Goal: Task Accomplishment & Management: Manage account settings

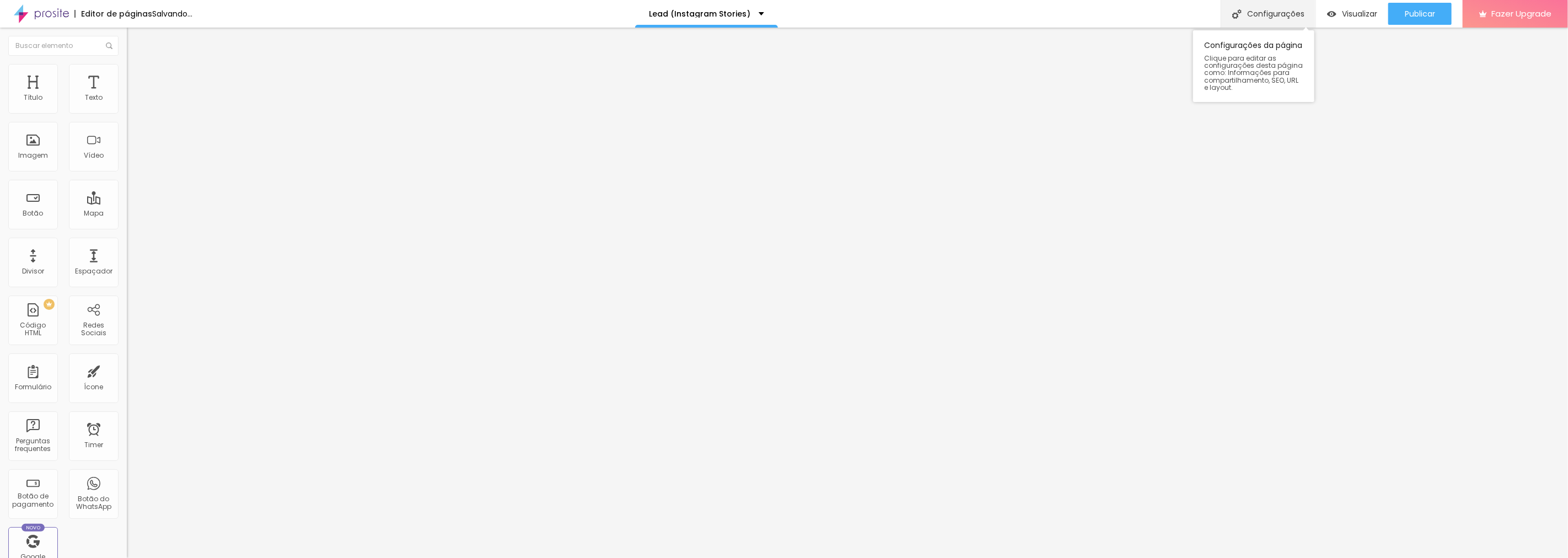
click at [1247, 15] on div "Configurações" at bounding box center [1268, 14] width 95 height 28
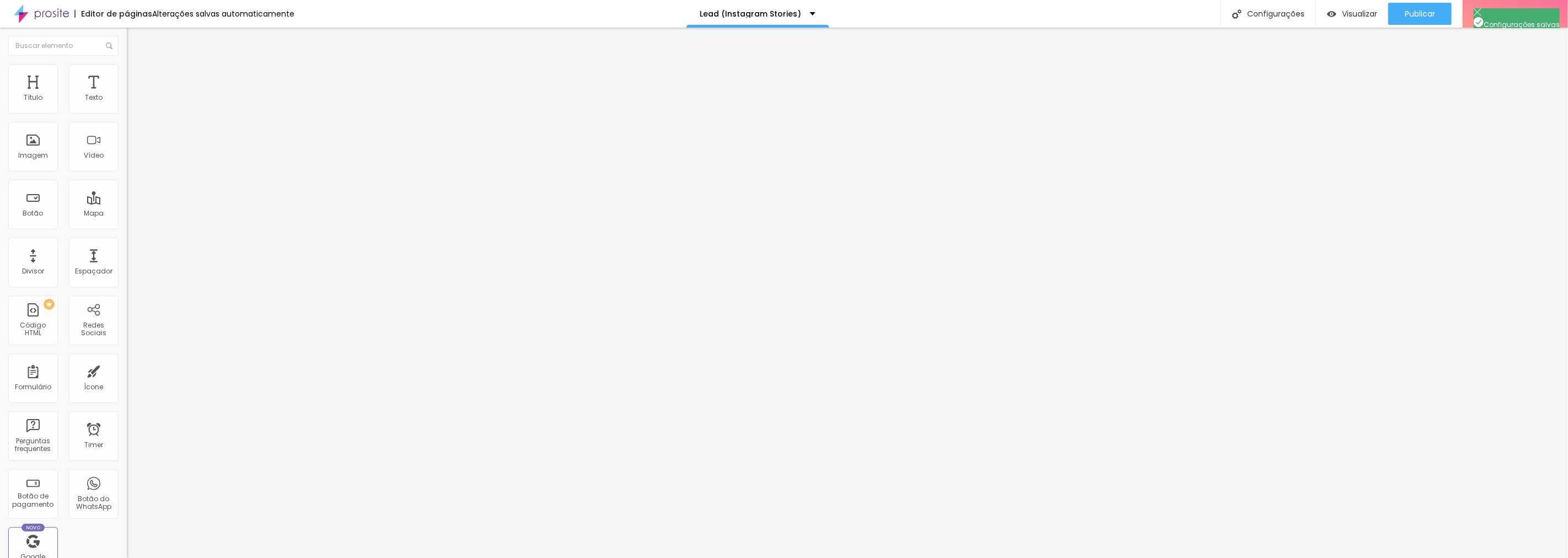
click at [1416, 12] on span "Publicar" at bounding box center [1419, 14] width 30 height 9
click at [1352, 10] on span "Visualizar" at bounding box center [1349, 14] width 35 height 9
click at [93, 88] on div "Texto" at bounding box center [94, 89] width 50 height 50
click at [1401, 14] on button "Publicar" at bounding box center [1419, 14] width 63 height 22
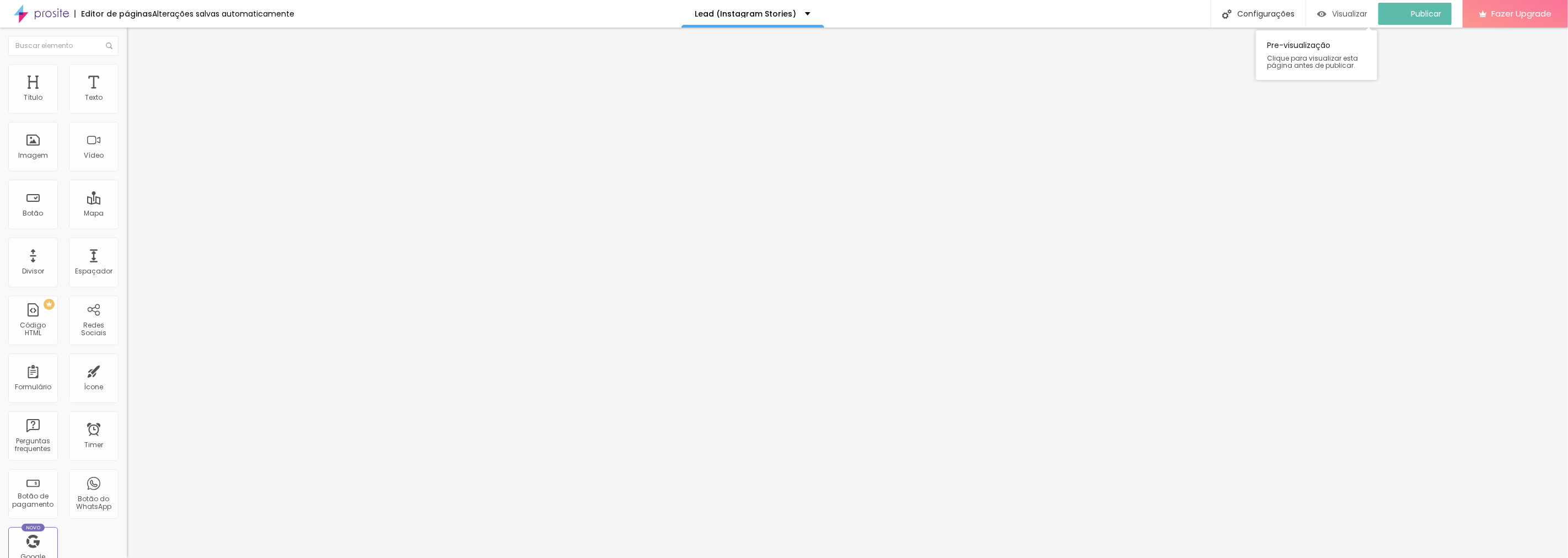
click at [1362, 15] on span "Visualizar" at bounding box center [1349, 14] width 35 height 9
click at [137, 76] on span "Avançado" at bounding box center [155, 72] width 36 height 10
type input "15"
type input "17"
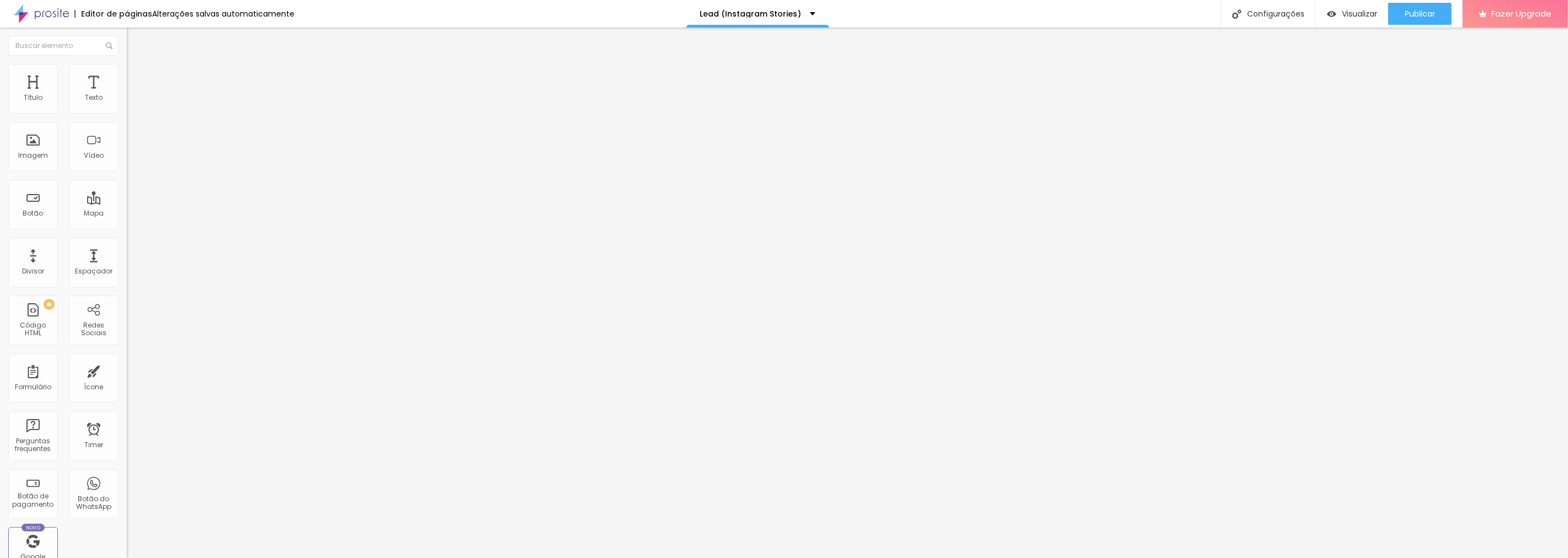
type input "17"
type input "21"
type input "23"
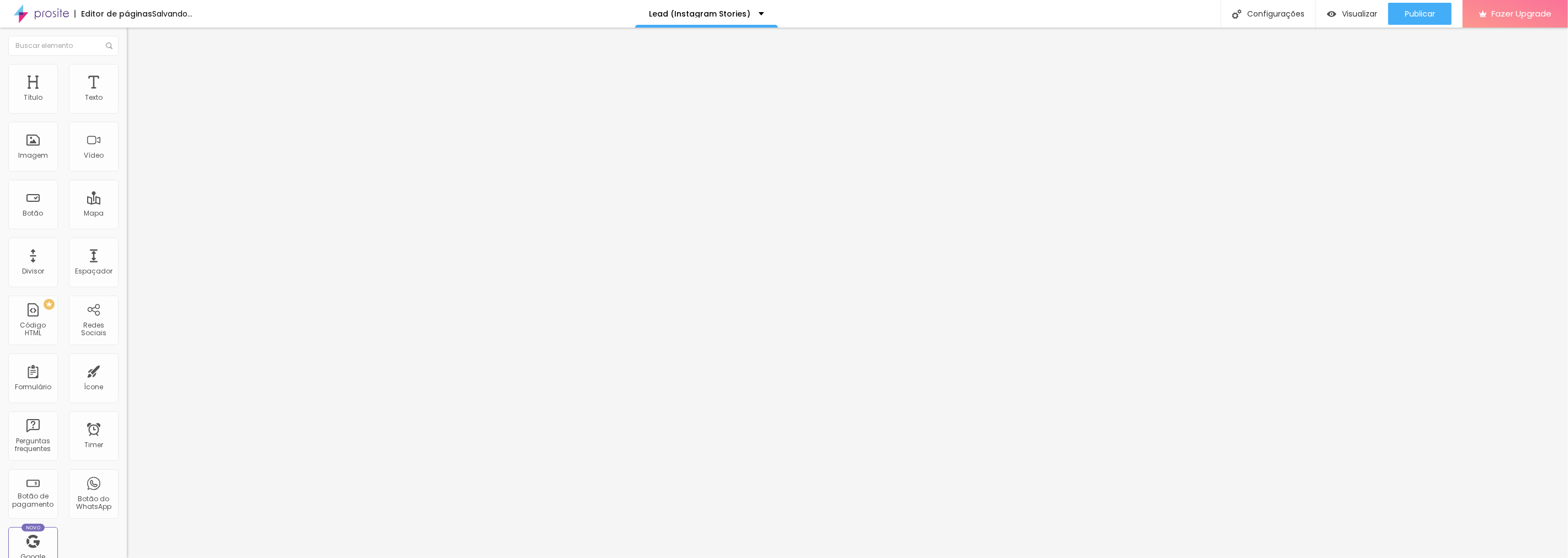
type input "24"
type input "28"
type input "29"
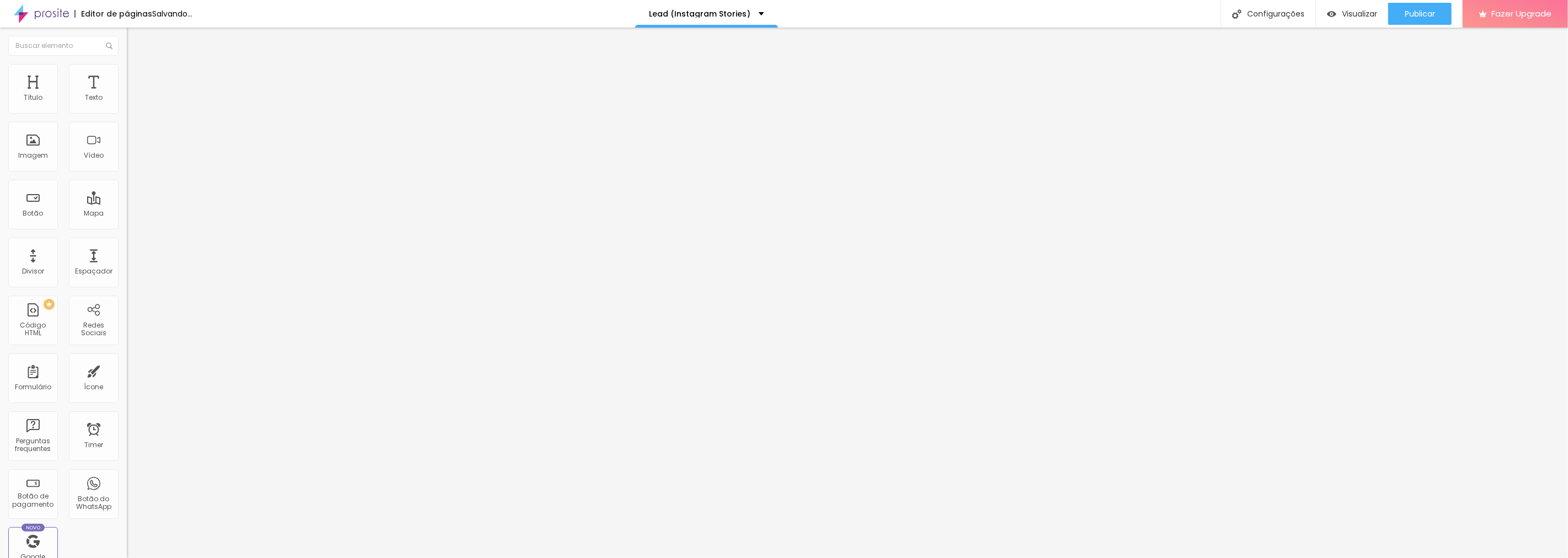
type input "29"
type input "30"
type input "33"
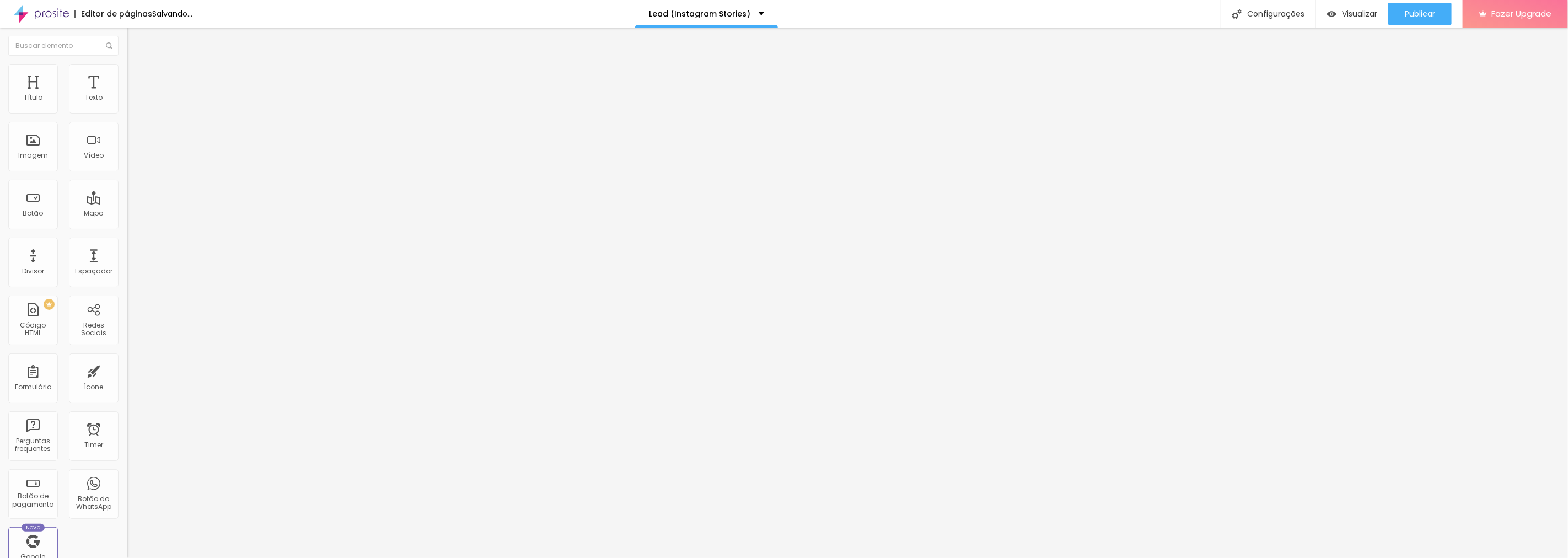
type input "35"
type input "40"
type input "43"
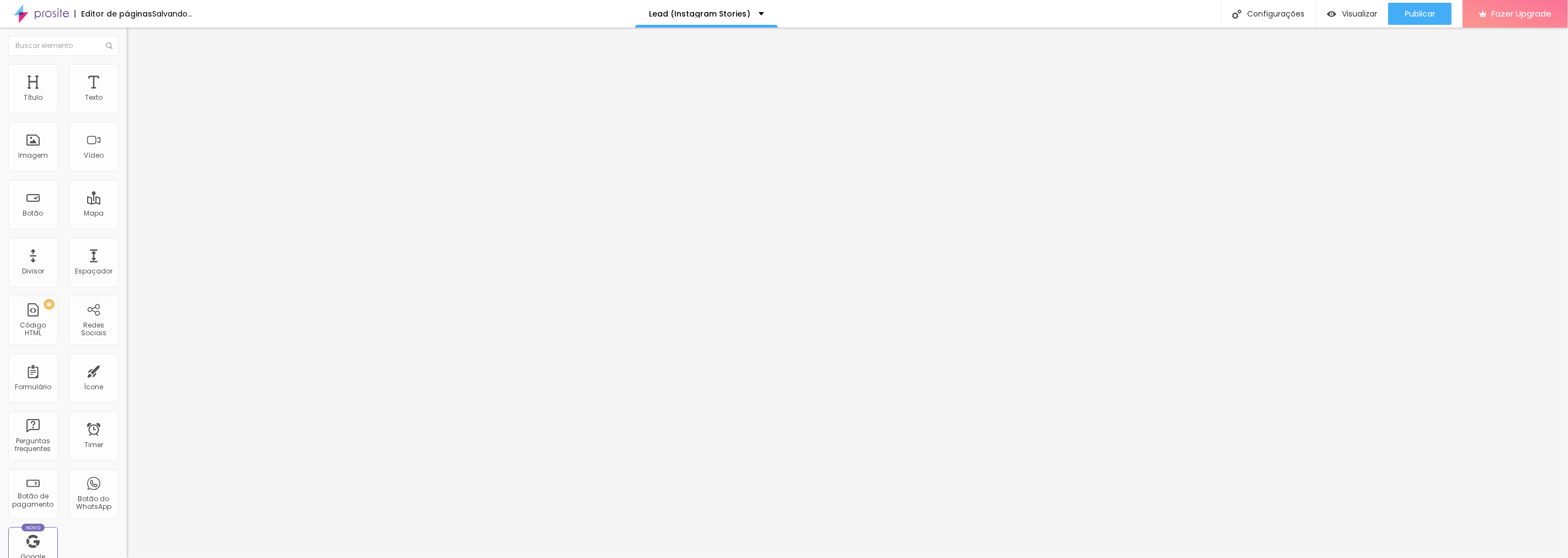
type input "43"
type input "45"
type input "47"
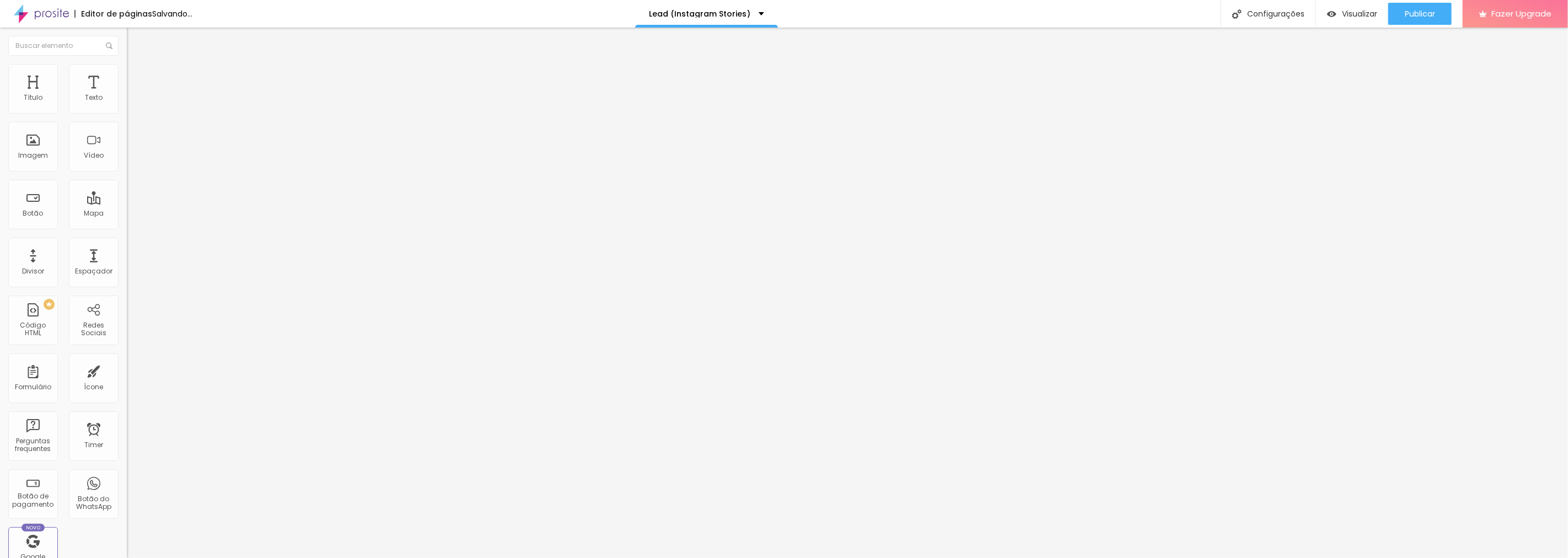
type input "48"
type input "49"
type input "51"
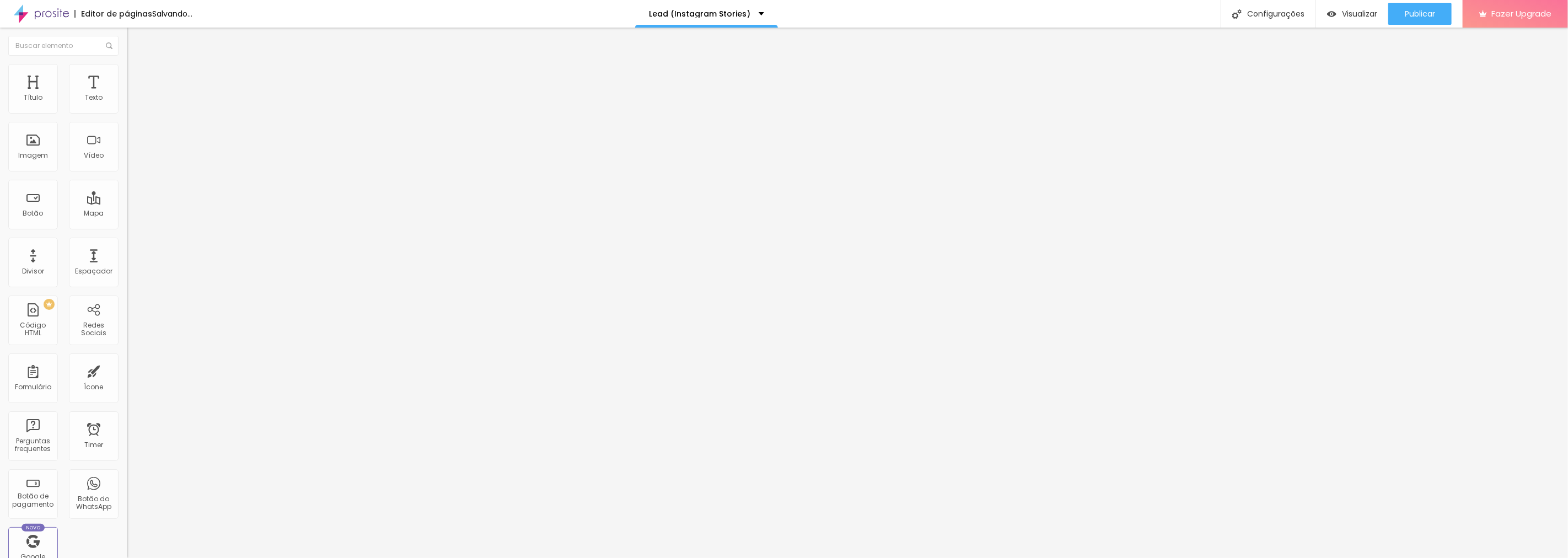
type input "51"
type input "53"
type input "55"
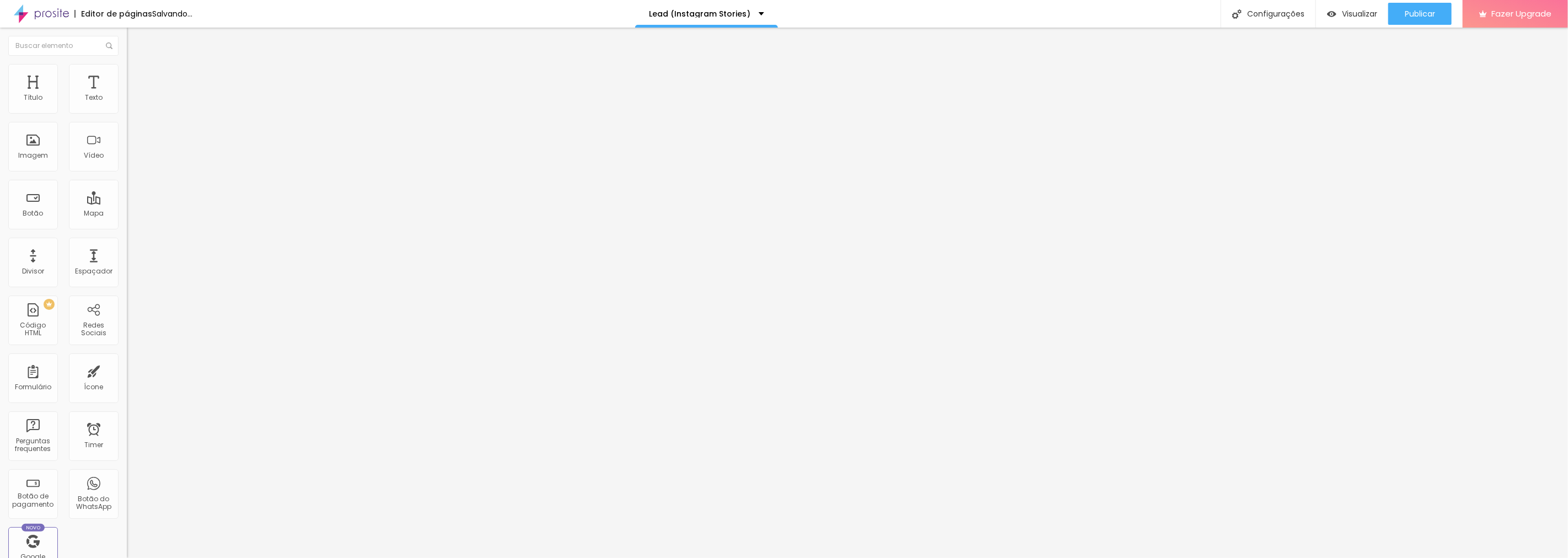
type input "56"
type input "55"
type input "53"
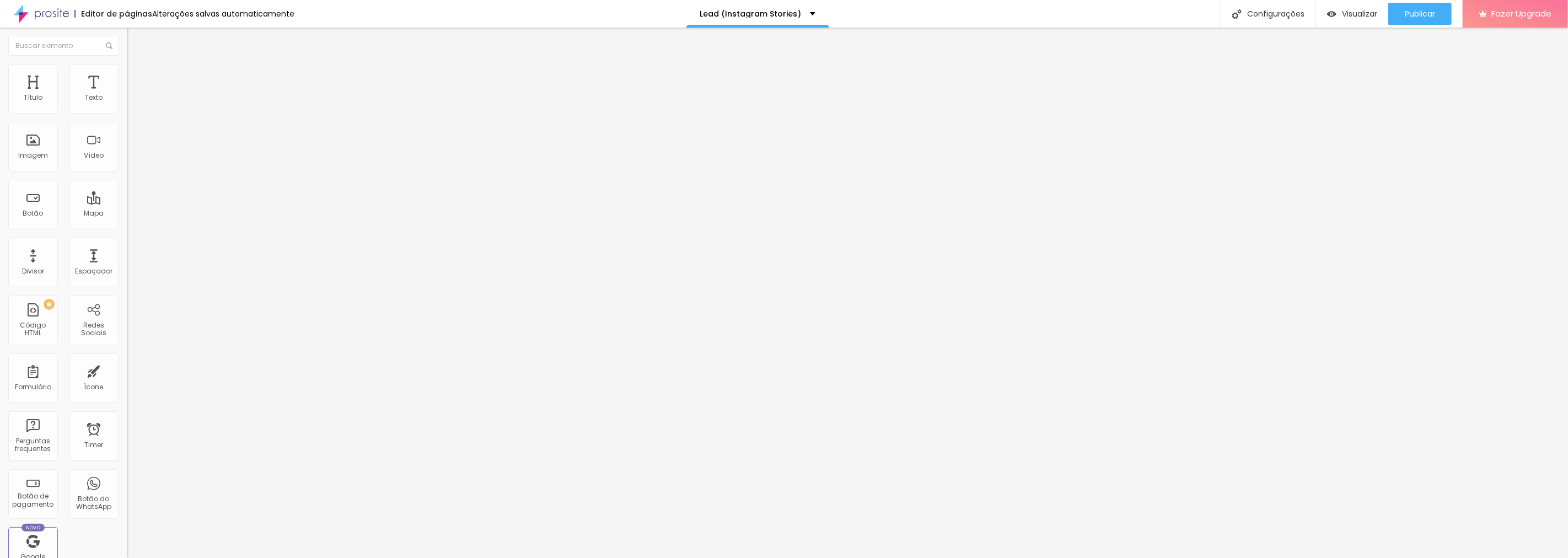
type input "53"
type input "51"
type input "47"
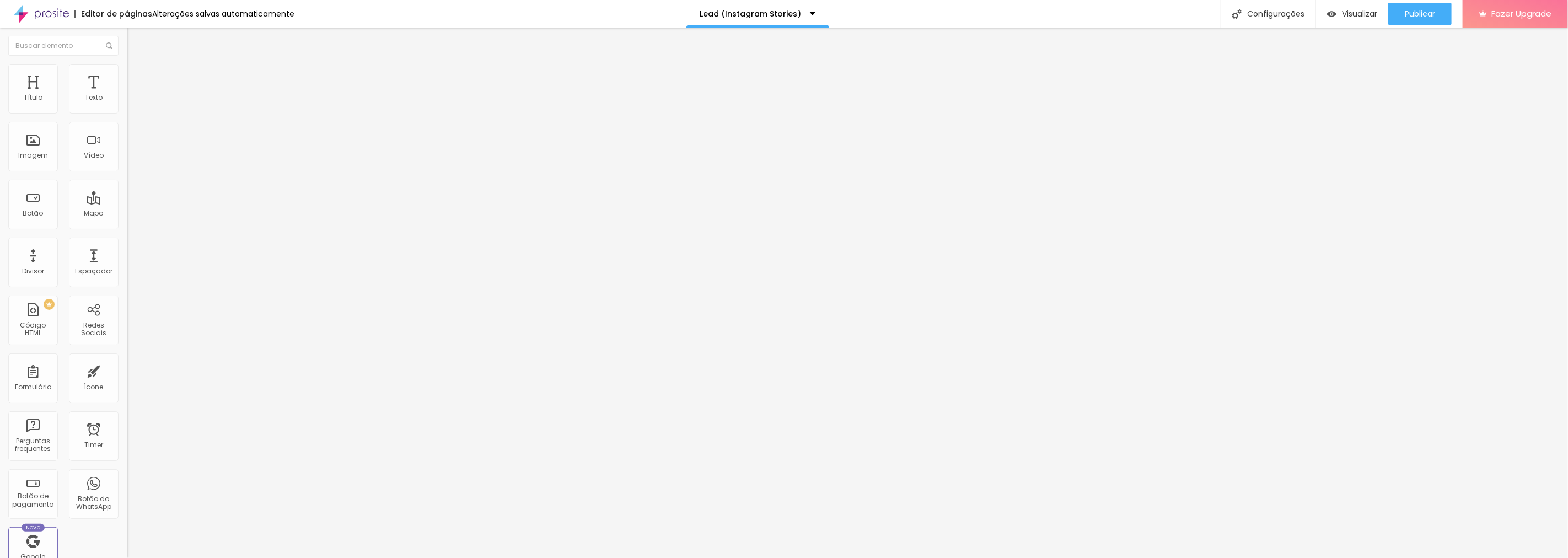
type input "45"
type input "43"
type input "41"
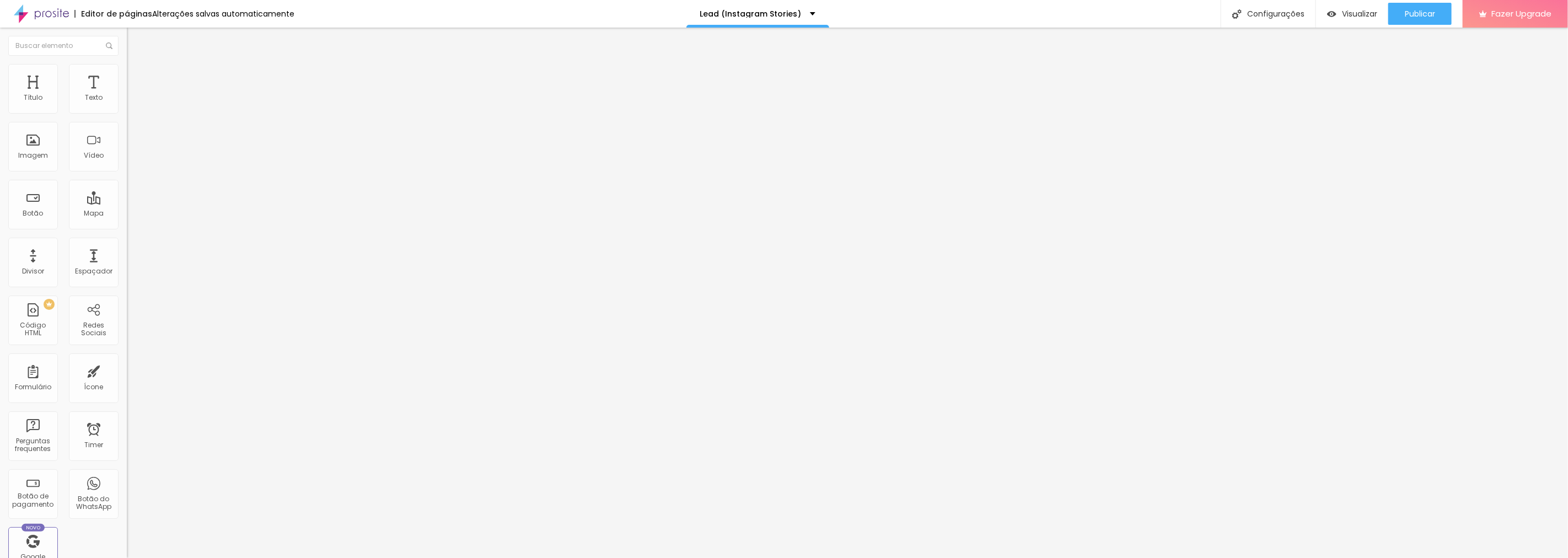
type input "41"
type input "38"
type input "34"
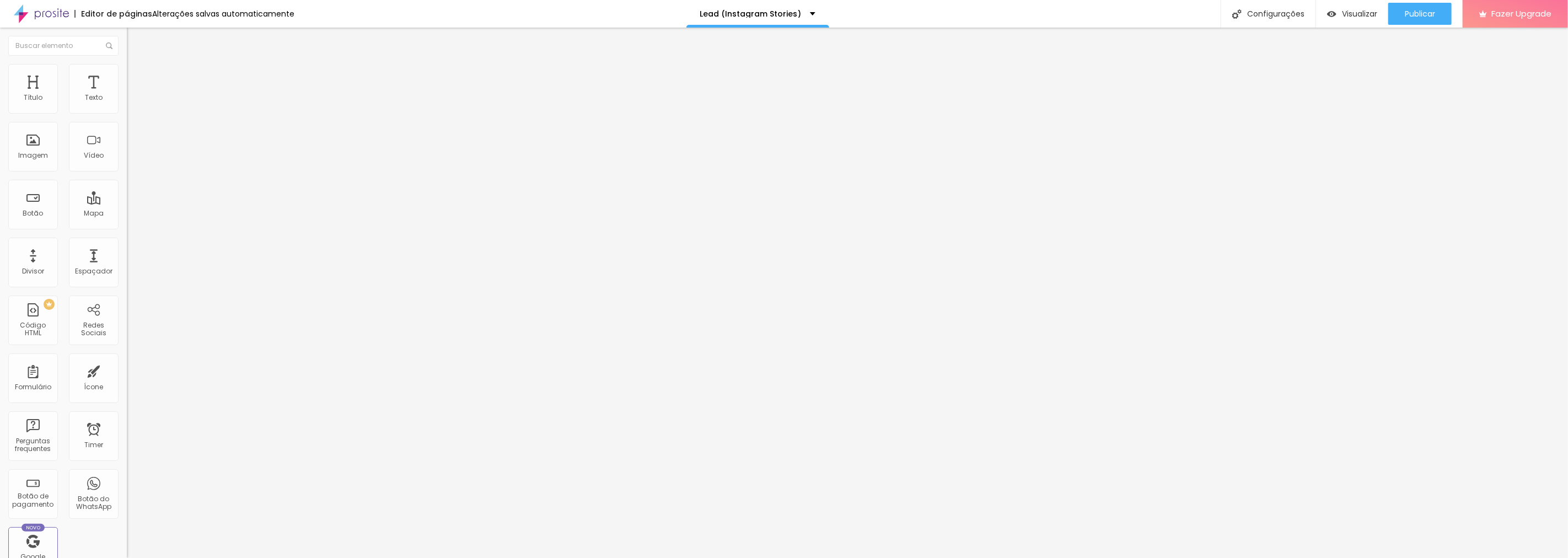
type input "33"
type input "30"
type input "29"
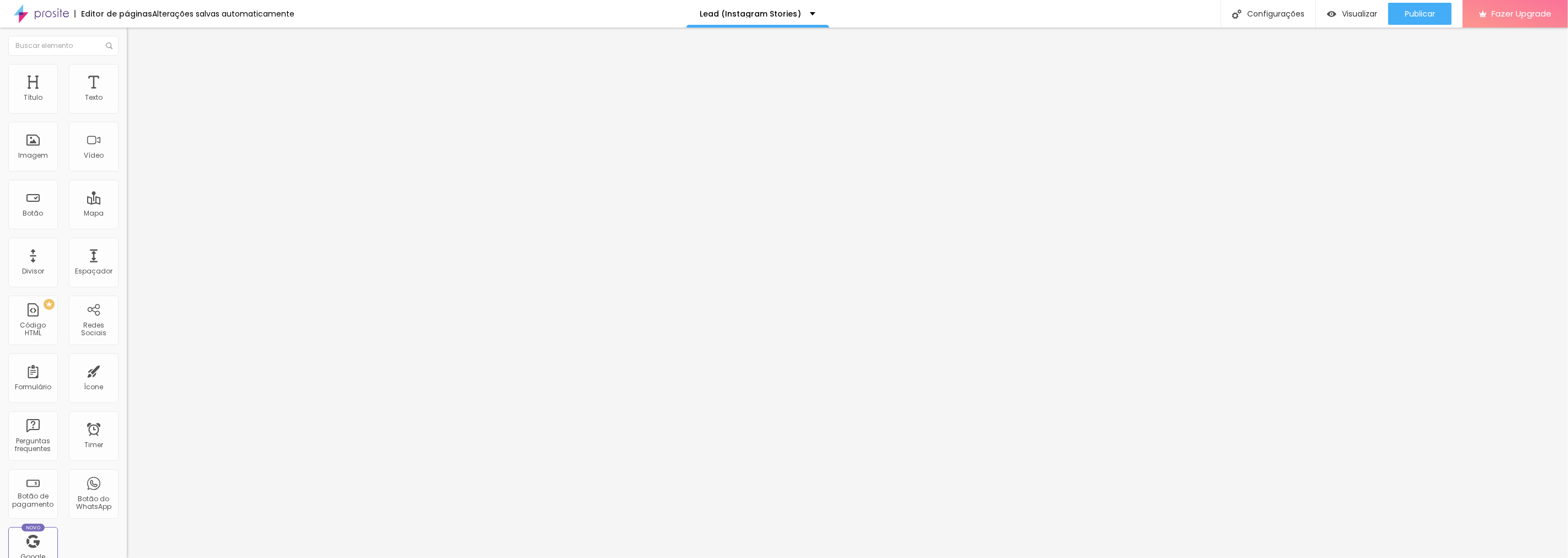
type input "29"
type input "28"
type input "26"
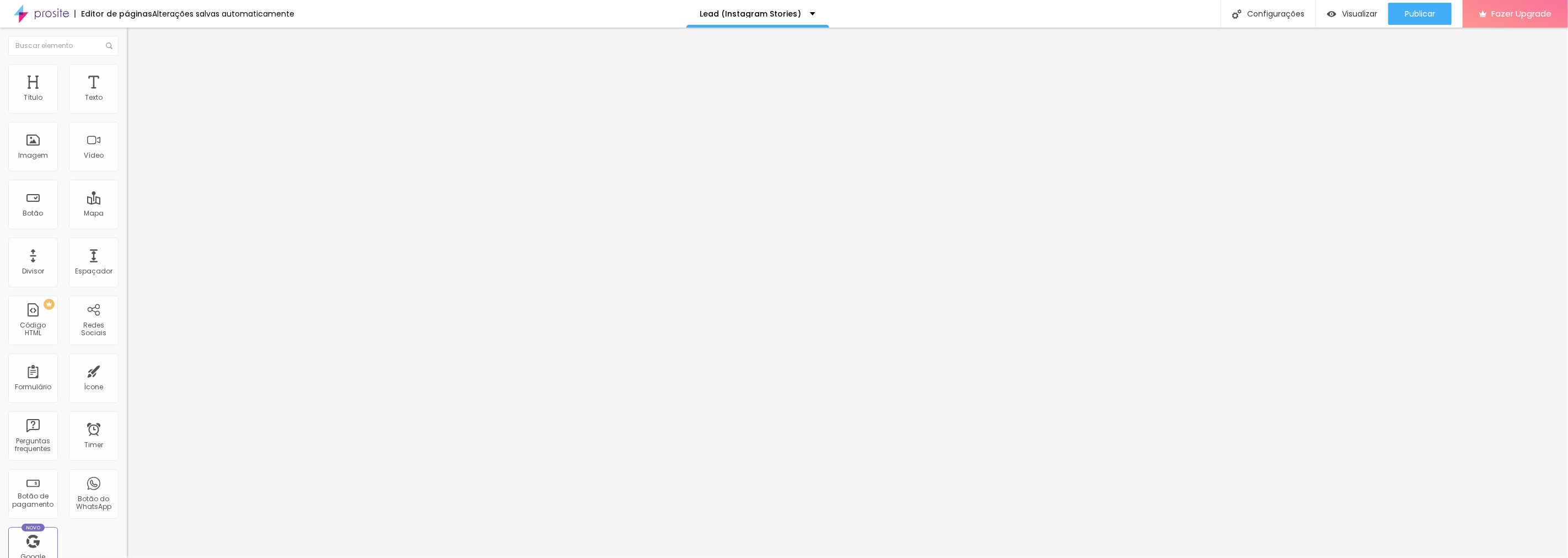
type input "25"
type input "24"
type input "23"
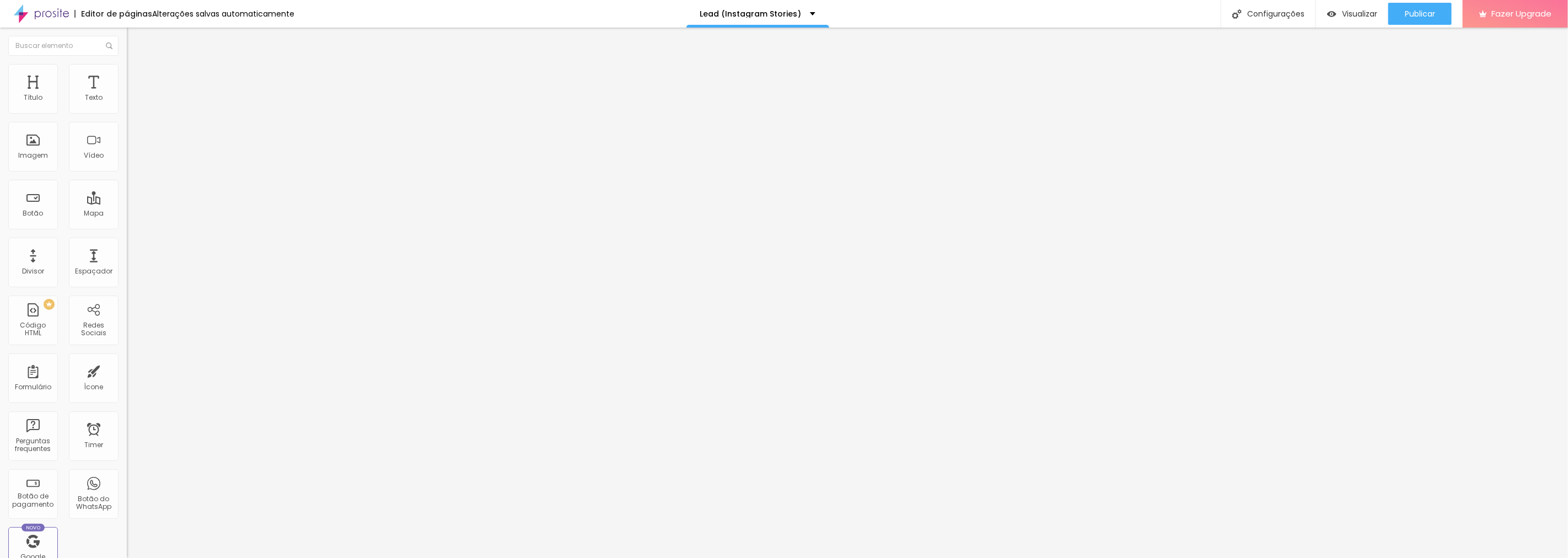
type input "23"
type input "22"
type input "21"
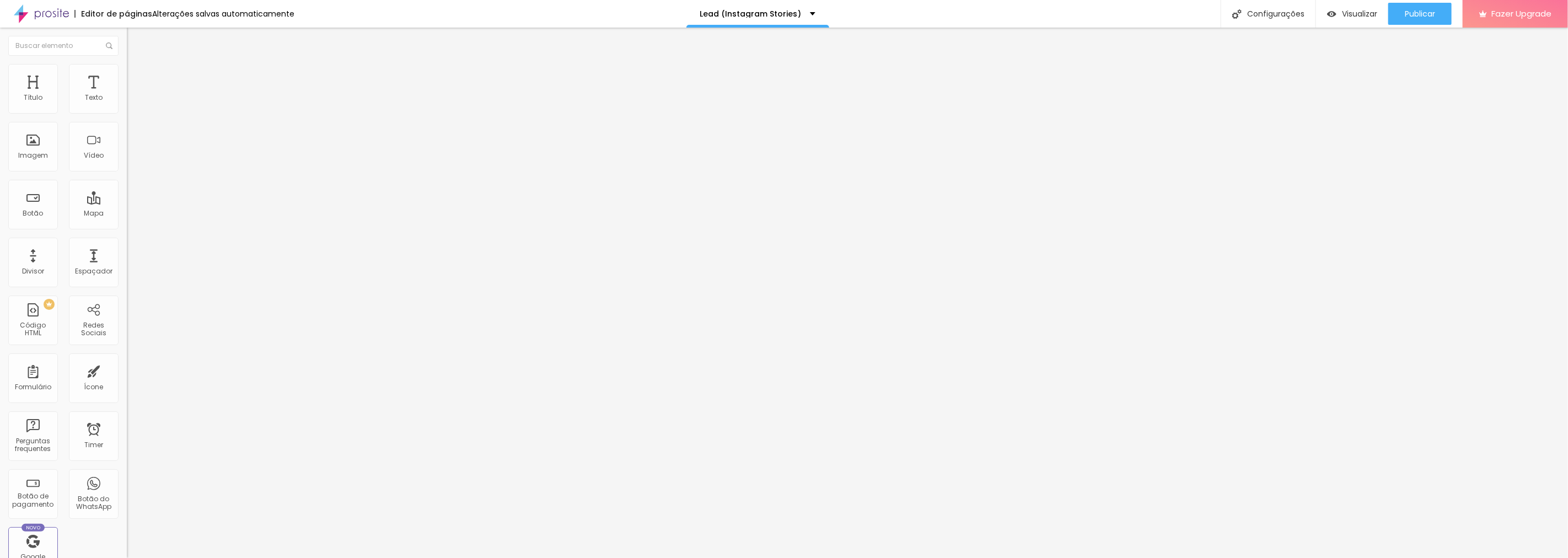
type input "20"
type input "19"
type input "18"
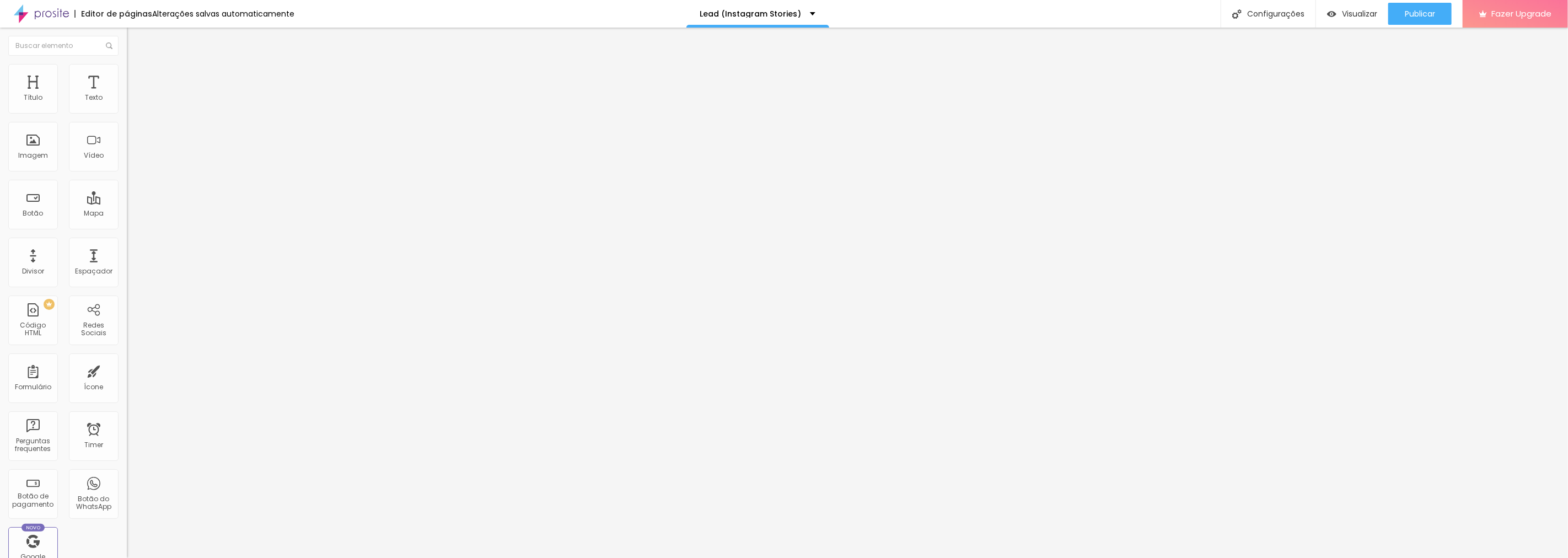
type input "18"
type input "17"
type input "16"
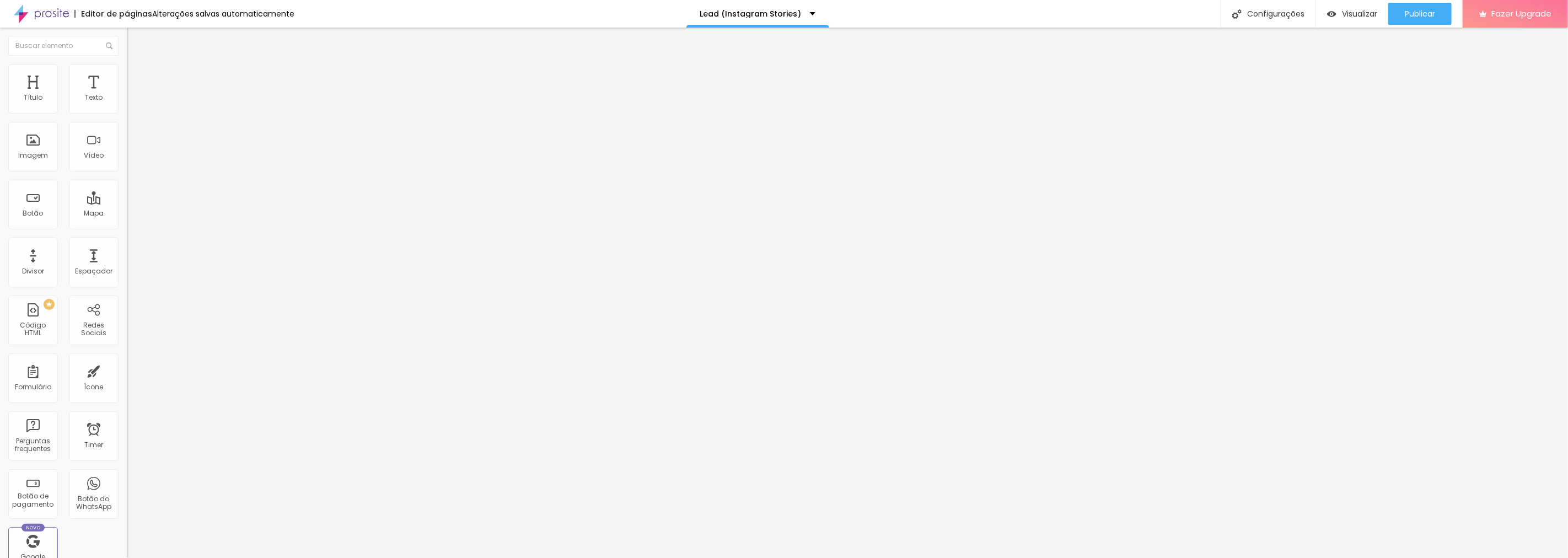
type input "15"
click at [127, 359] on input "range" at bounding box center [162, 363] width 71 height 9
type input "9"
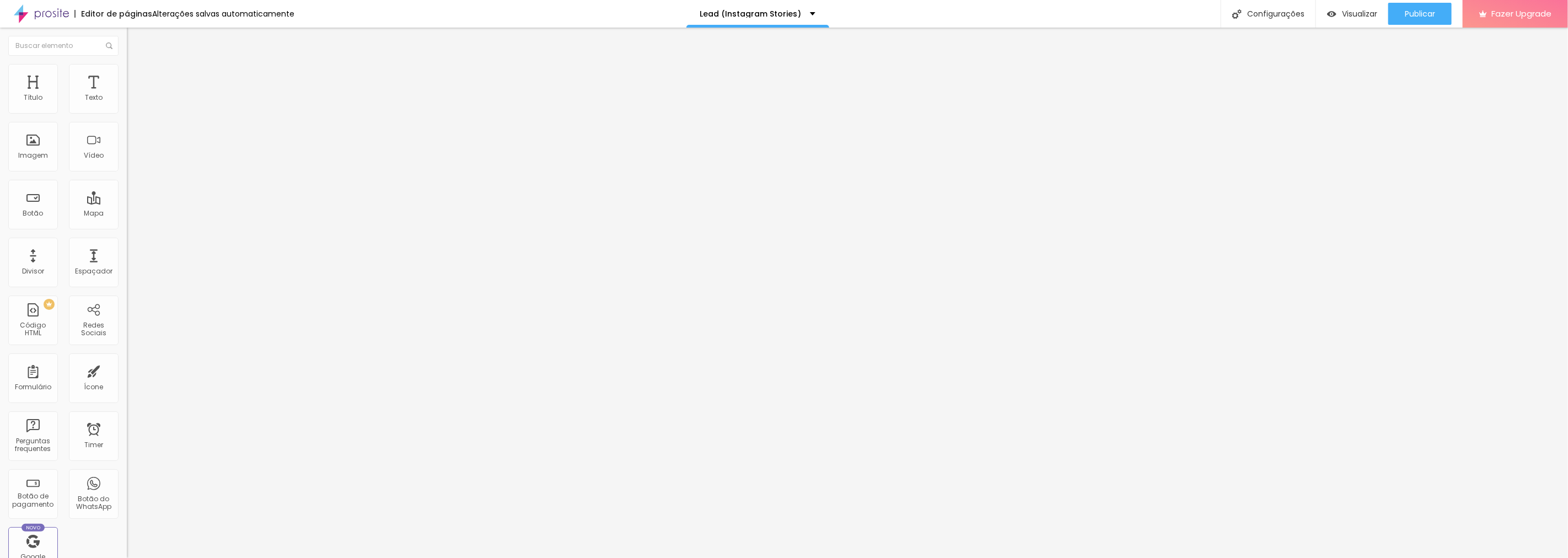
type input "9"
type input "11"
type input "13"
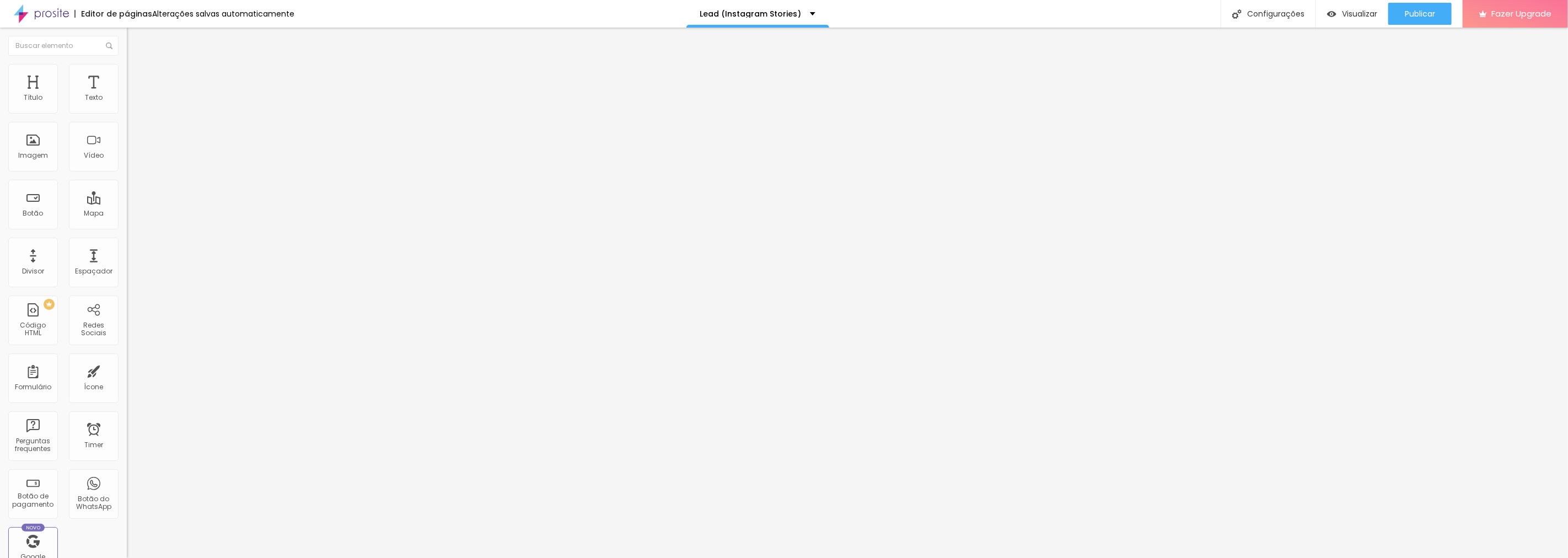
type input "16"
type input "21"
type input "24"
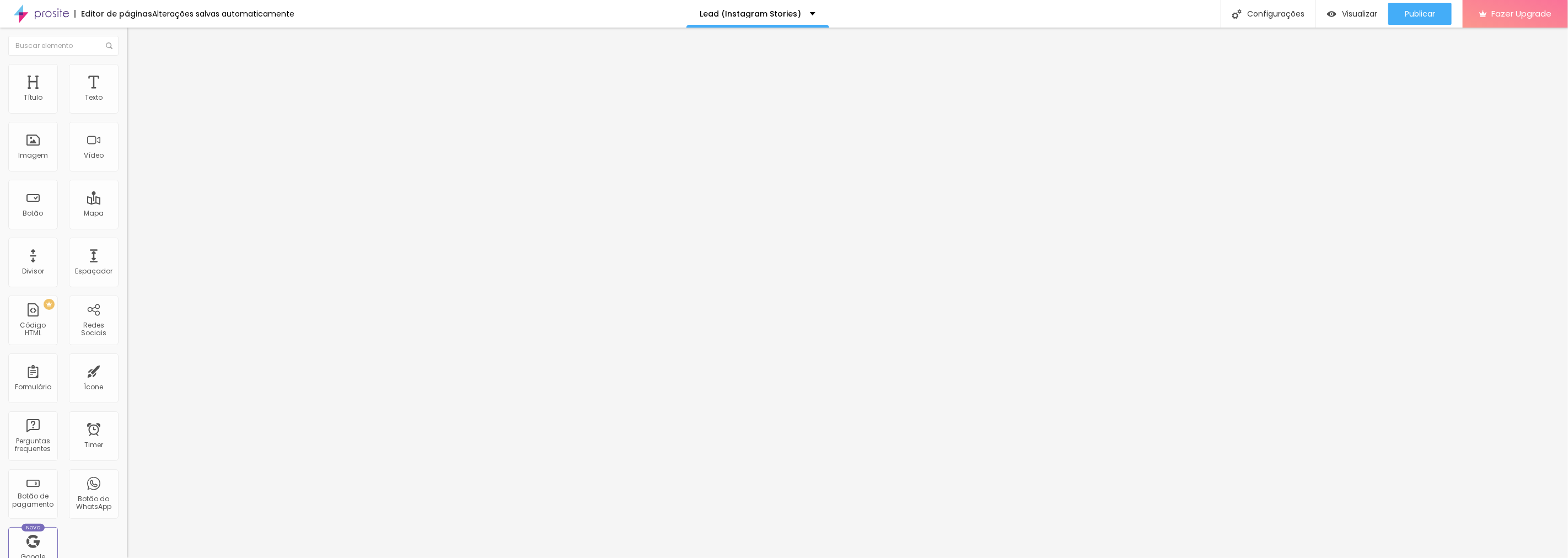
type input "24"
type input "30"
type input "34"
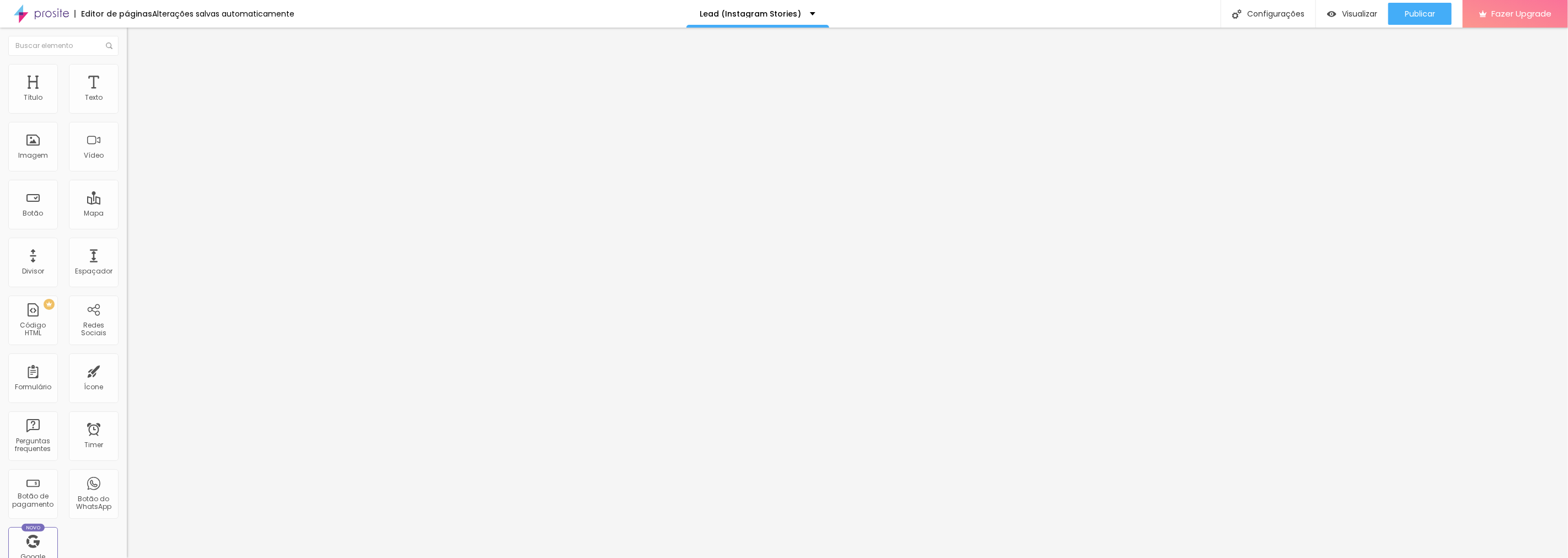
type input "38"
type input "40"
type input "42"
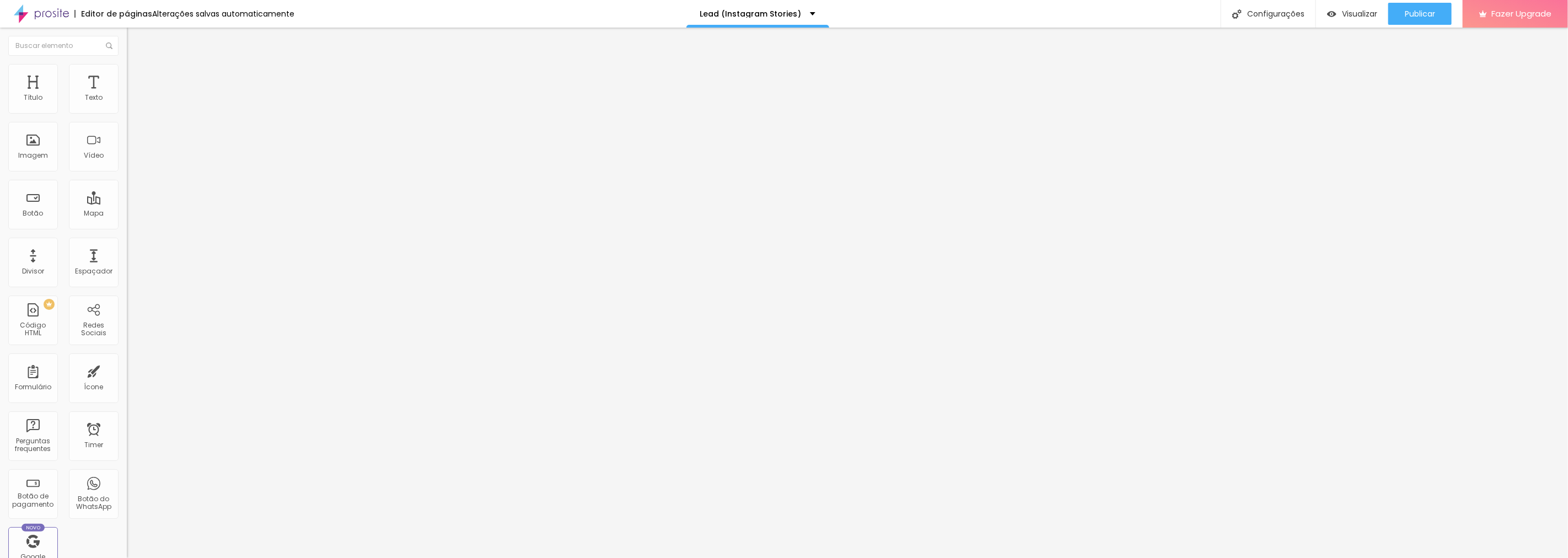
type input "42"
type input "43"
type input "44"
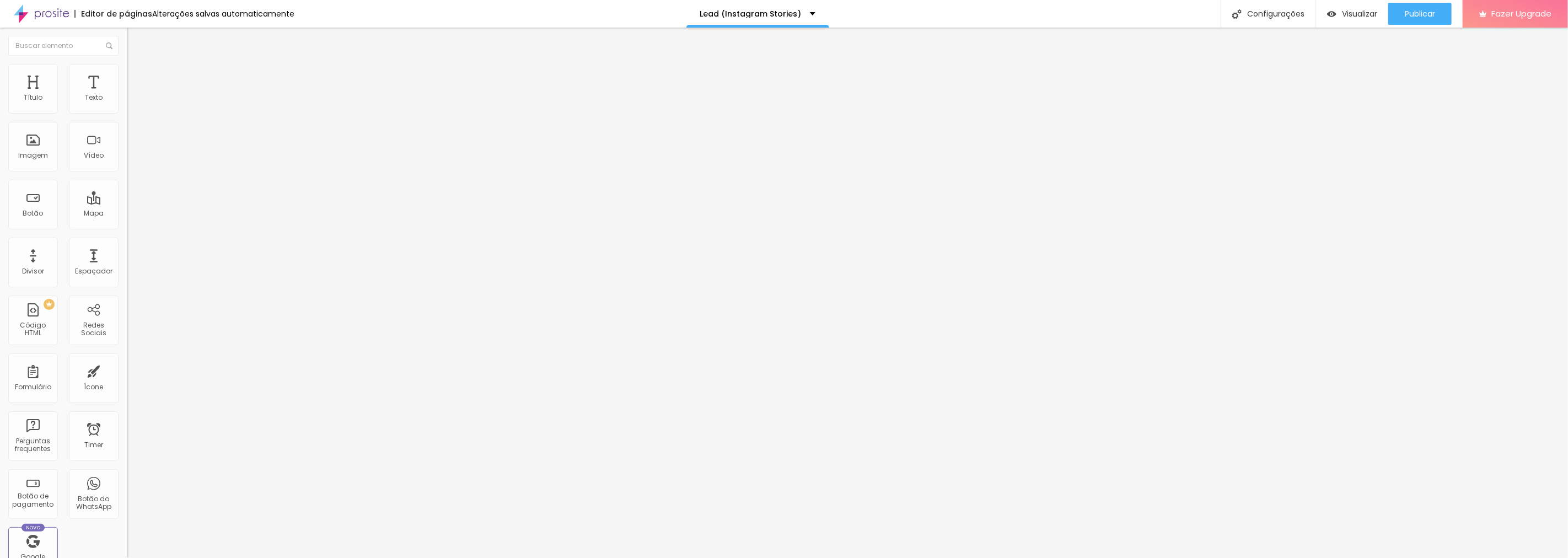
type input "45"
type input "48"
type input "51"
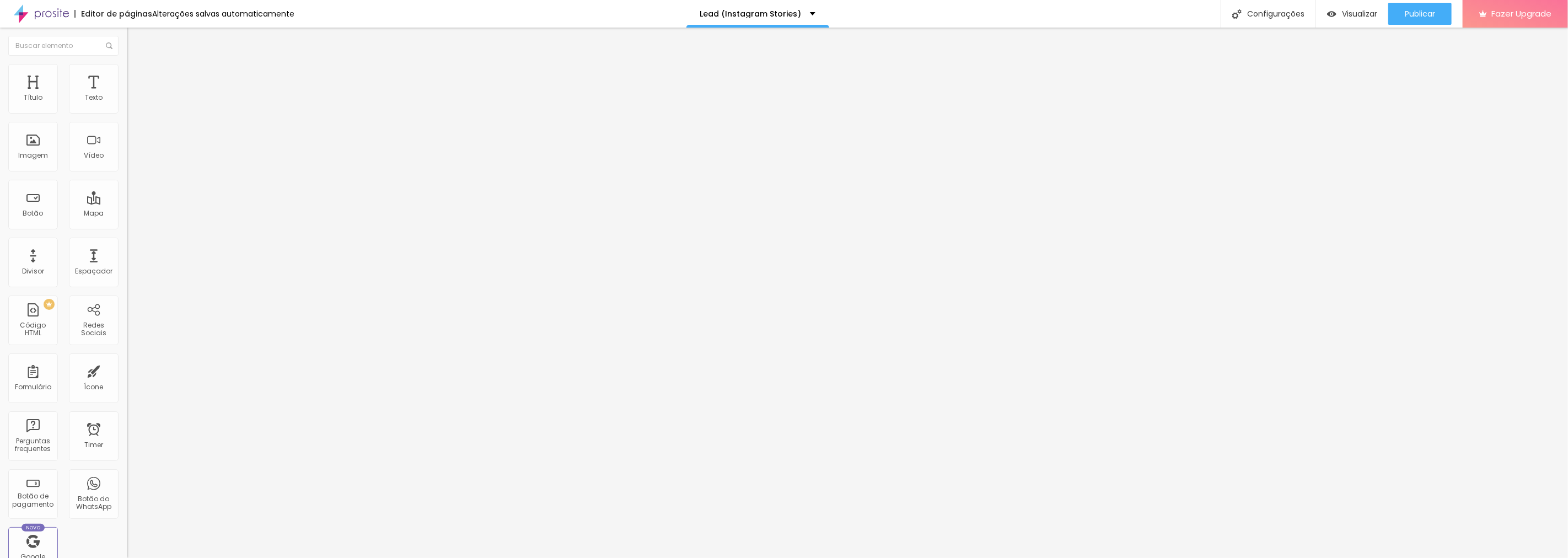
type input "51"
type input "53"
type input "54"
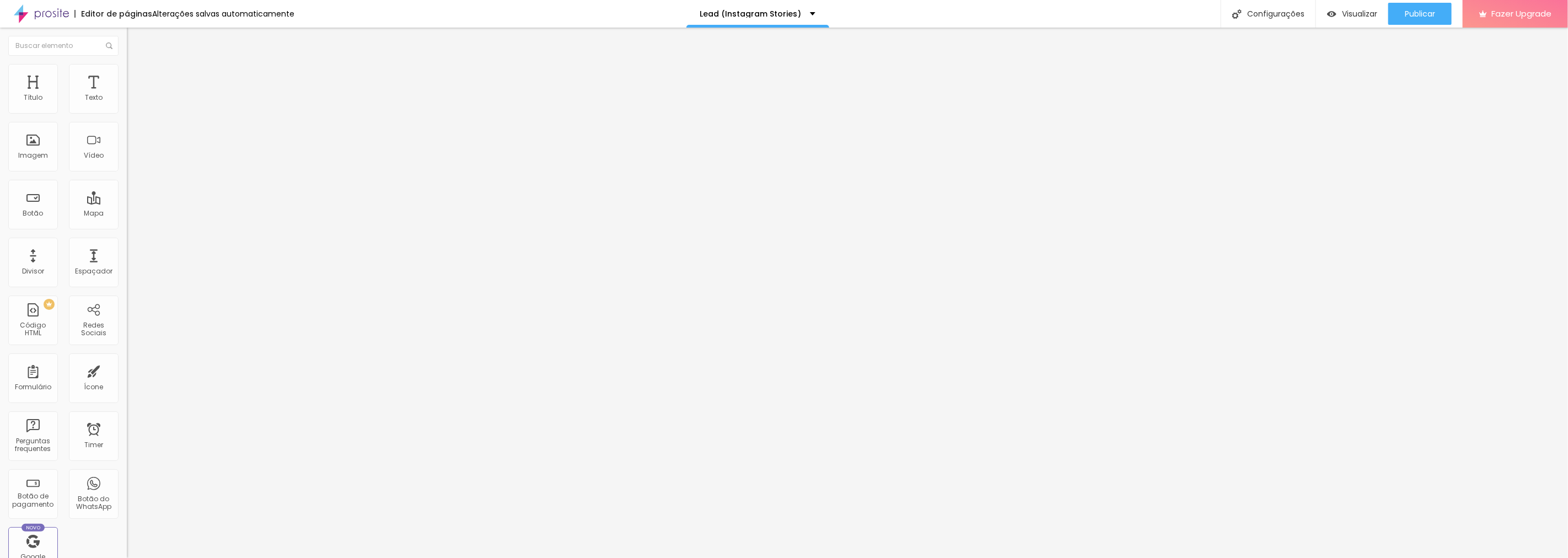
type input "57"
type input "59"
type input "64"
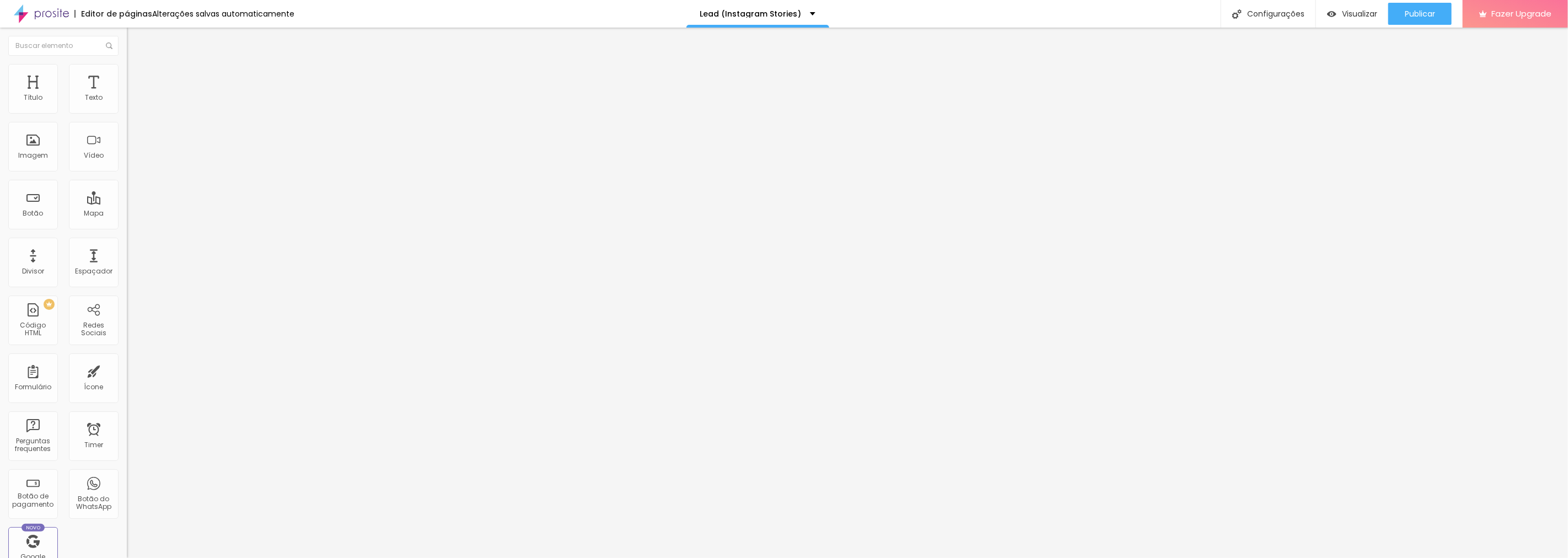
type input "64"
type input "66"
type input "69"
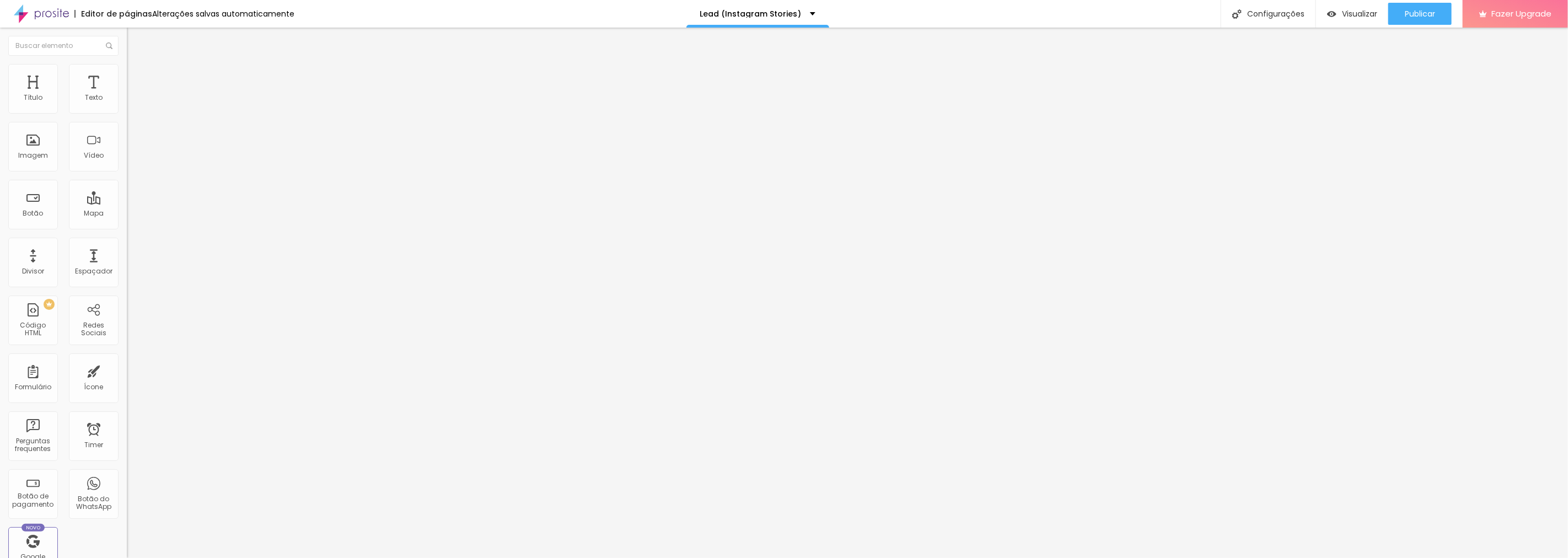
type input "75"
type input "77"
type input "80"
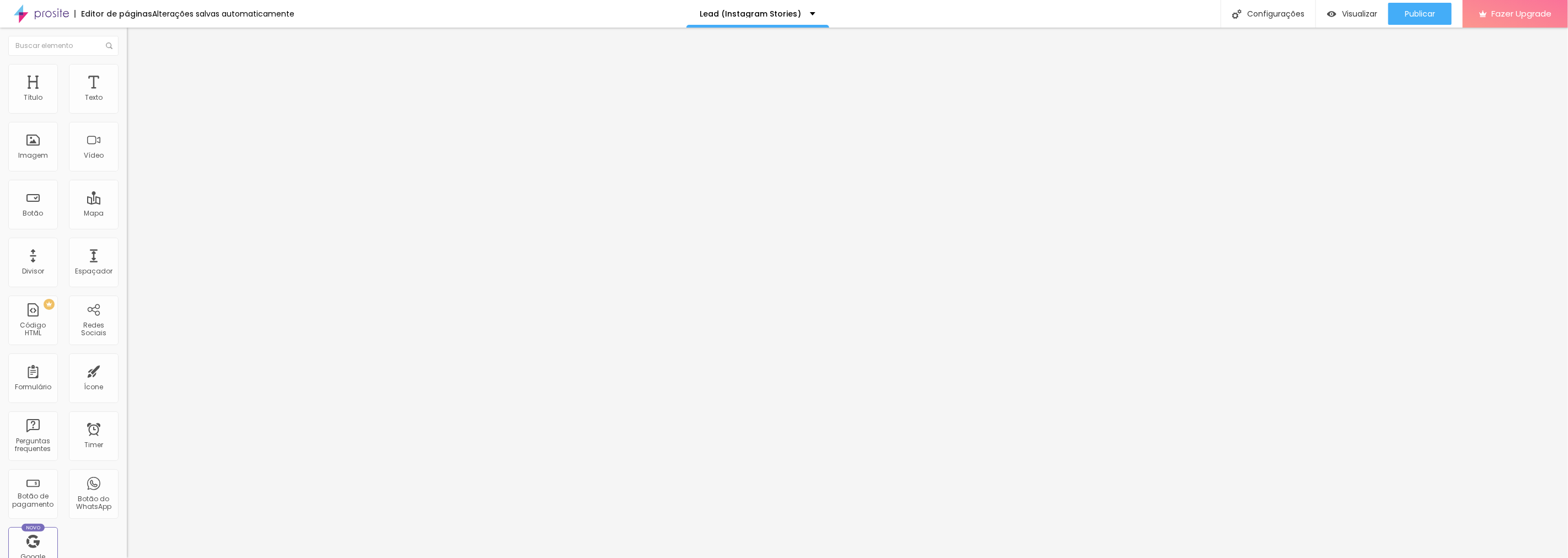
type input "80"
type input "81"
type input "83"
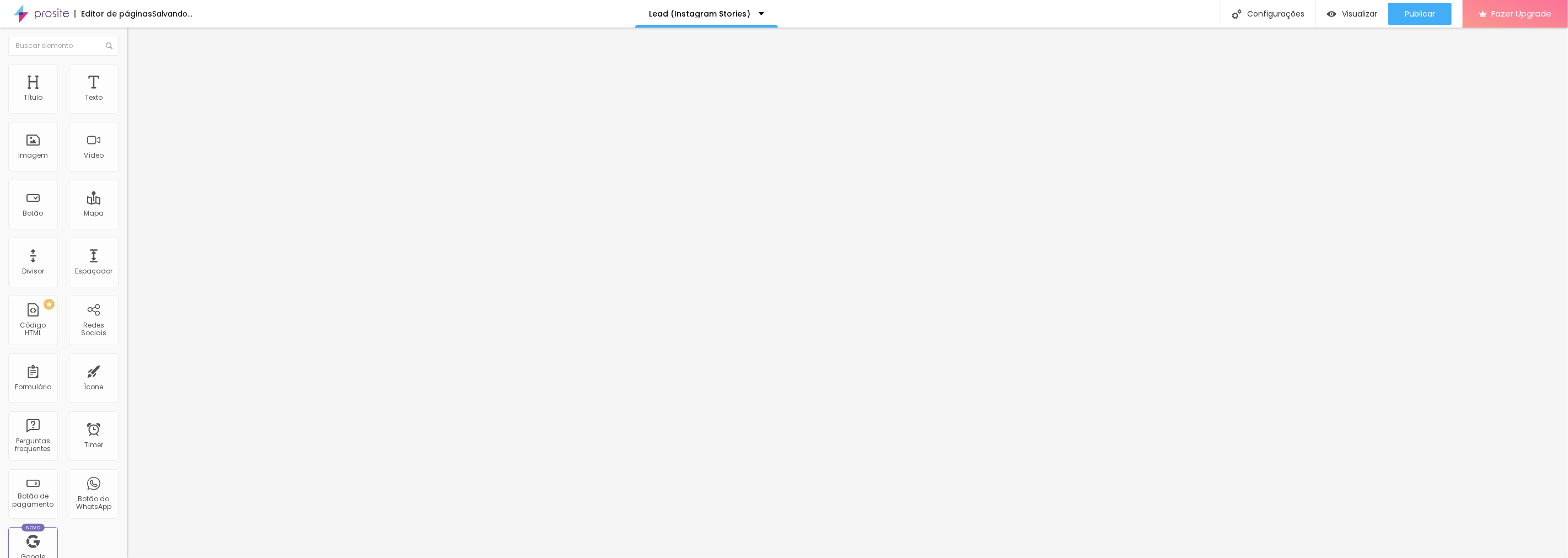
type input "87"
type input "88"
type input "89"
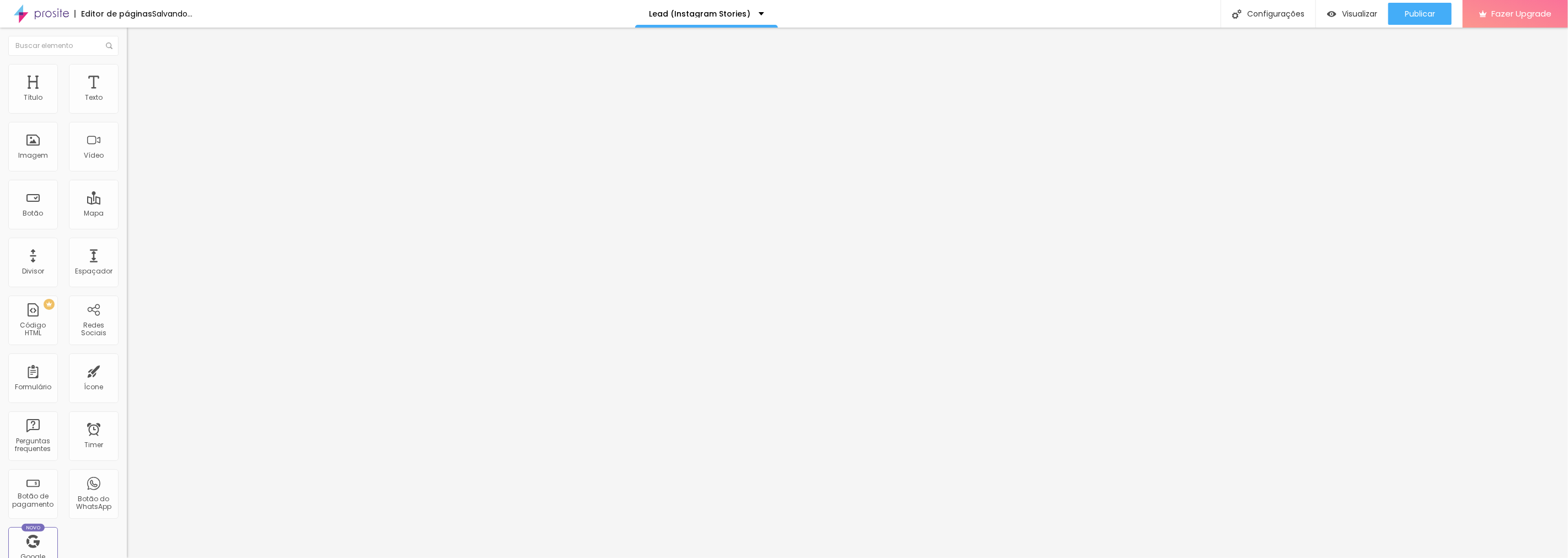
type input "89"
type input "90"
type input "91"
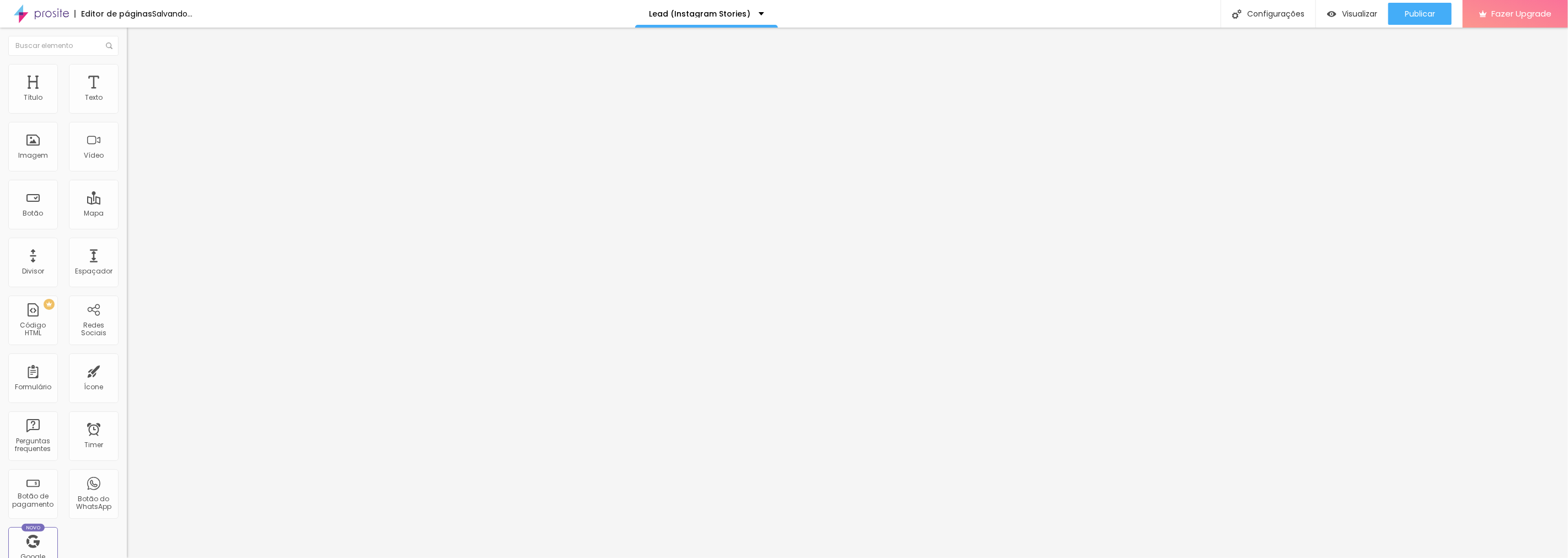
type input "93"
type input "97"
type input "98"
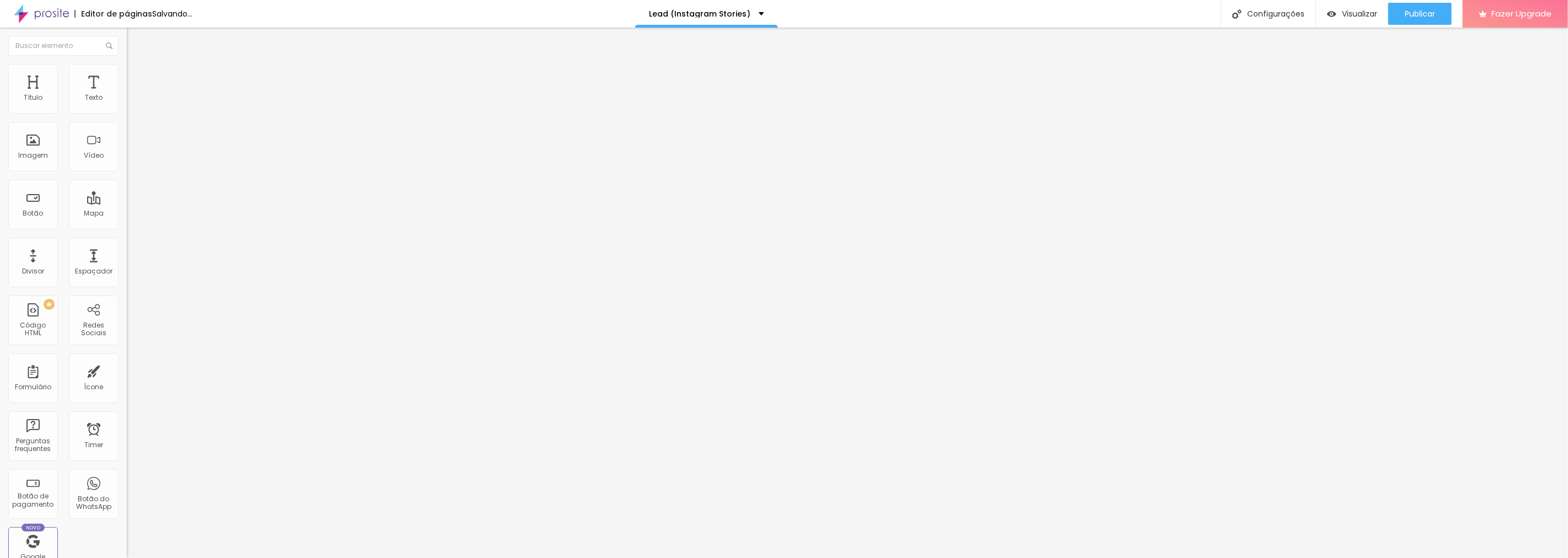
type input "98"
type input "100"
drag, startPoint x: 31, startPoint y: 110, endPoint x: 104, endPoint y: 114, distance: 73.1
type input "100"
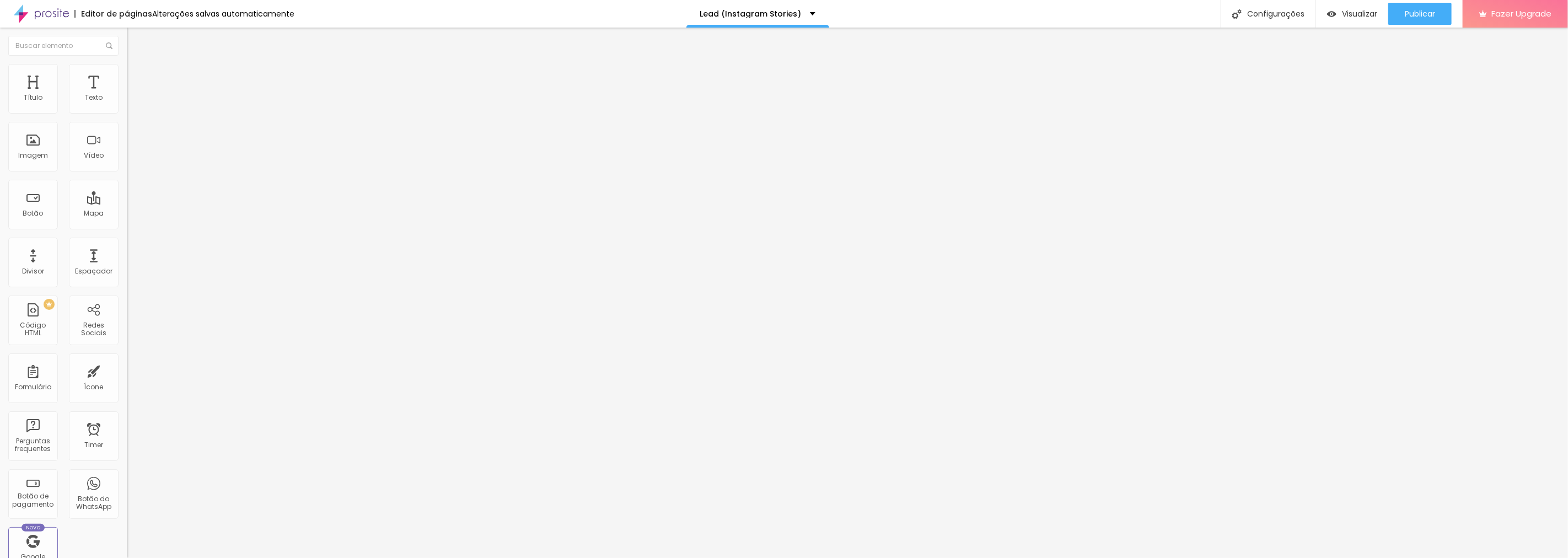
click at [127, 203] on input "range" at bounding box center [162, 207] width 71 height 9
click at [127, 63] on img at bounding box center [131, 58] width 10 height 10
click at [127, 106] on button "button" at bounding box center [134, 100] width 15 height 12
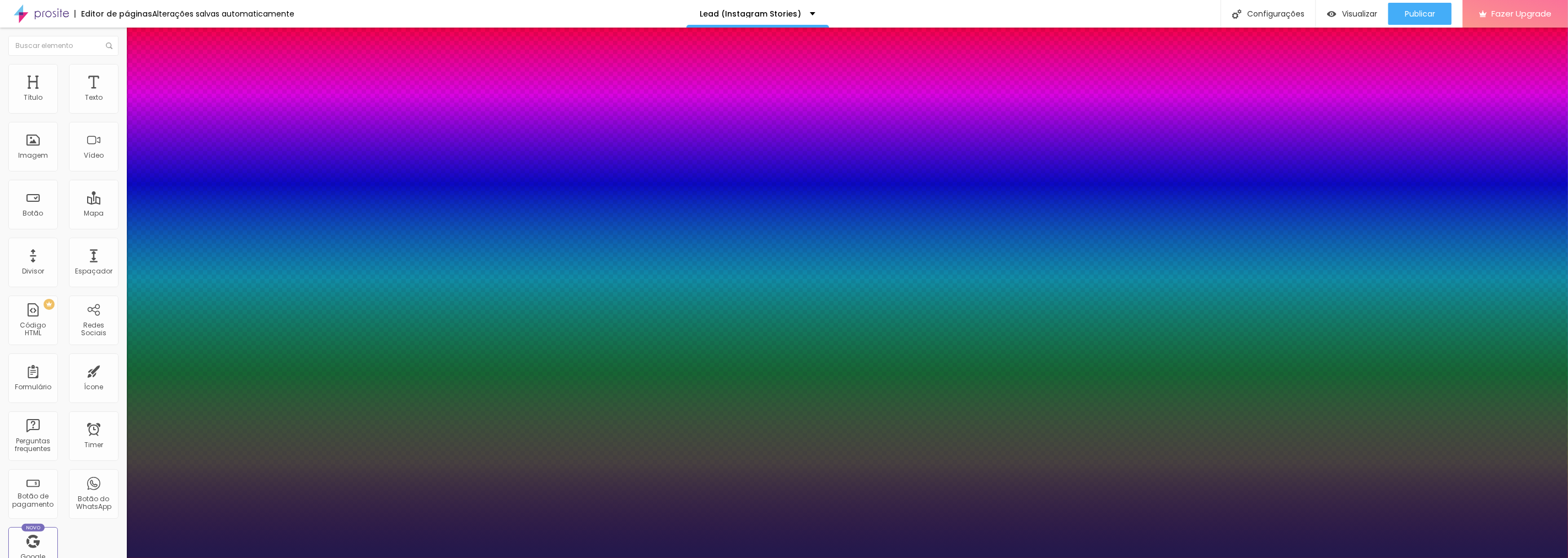
type input "1"
type input "15"
type input "1"
type input "17"
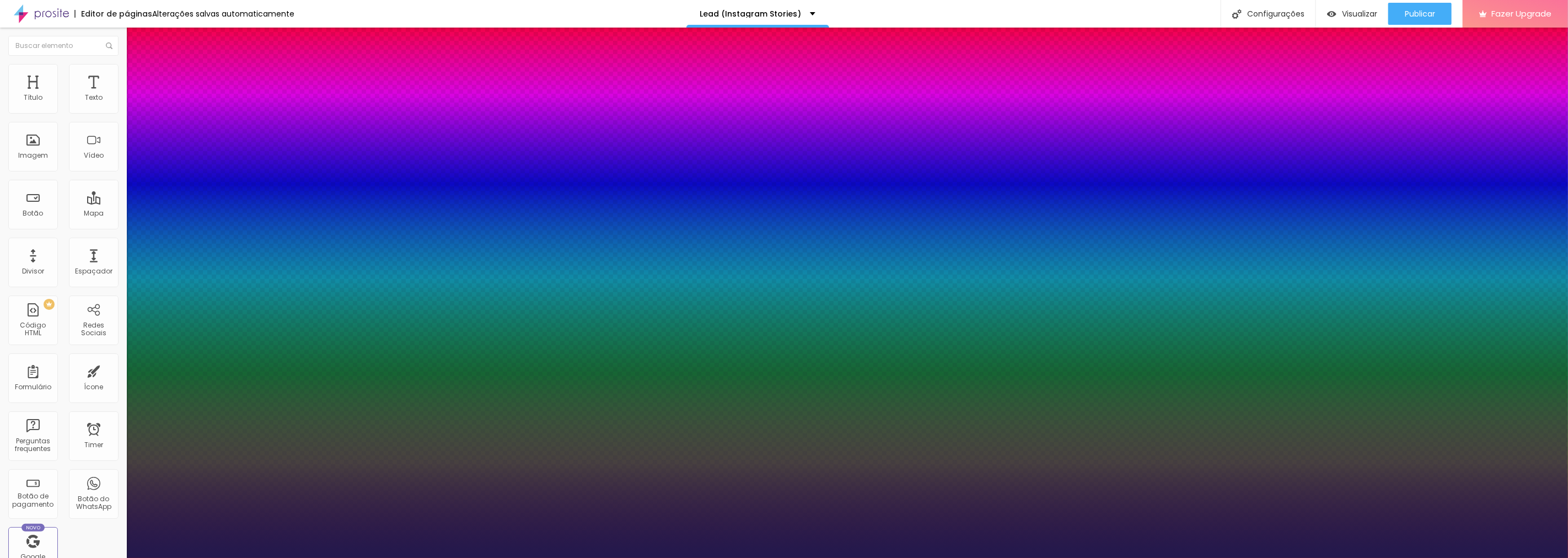
type input "17"
type input "1"
type input "18"
type input "1"
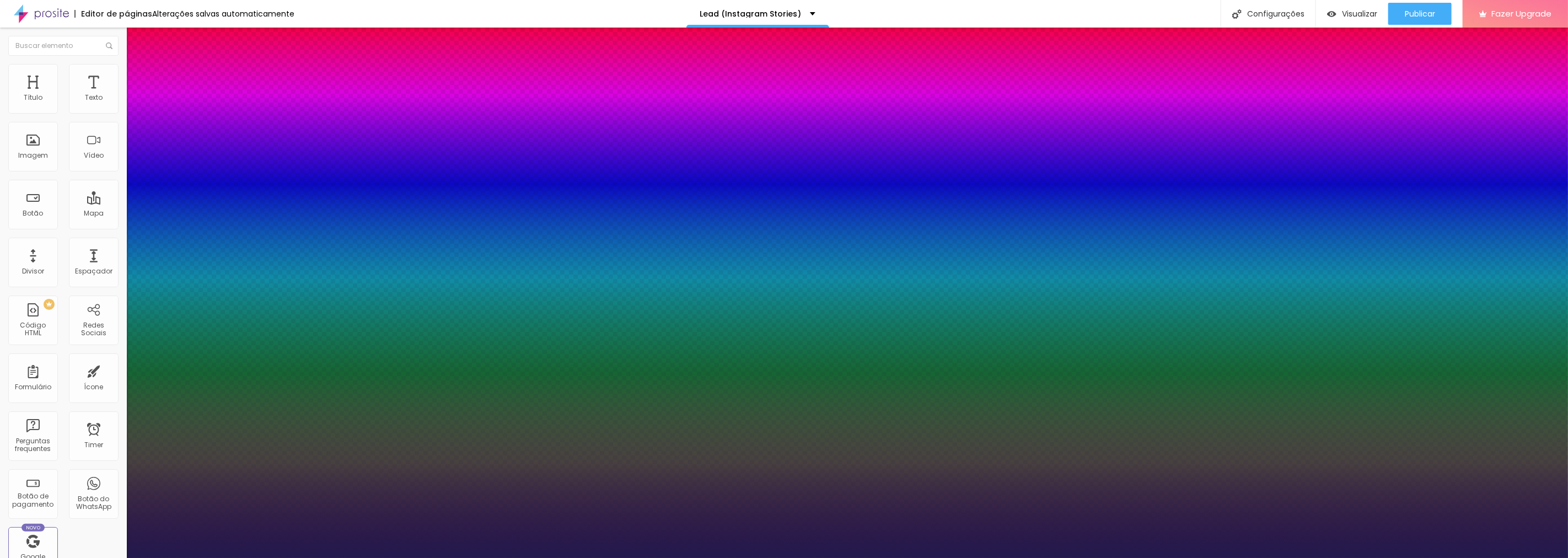
type input "20"
type input "1"
type input "21"
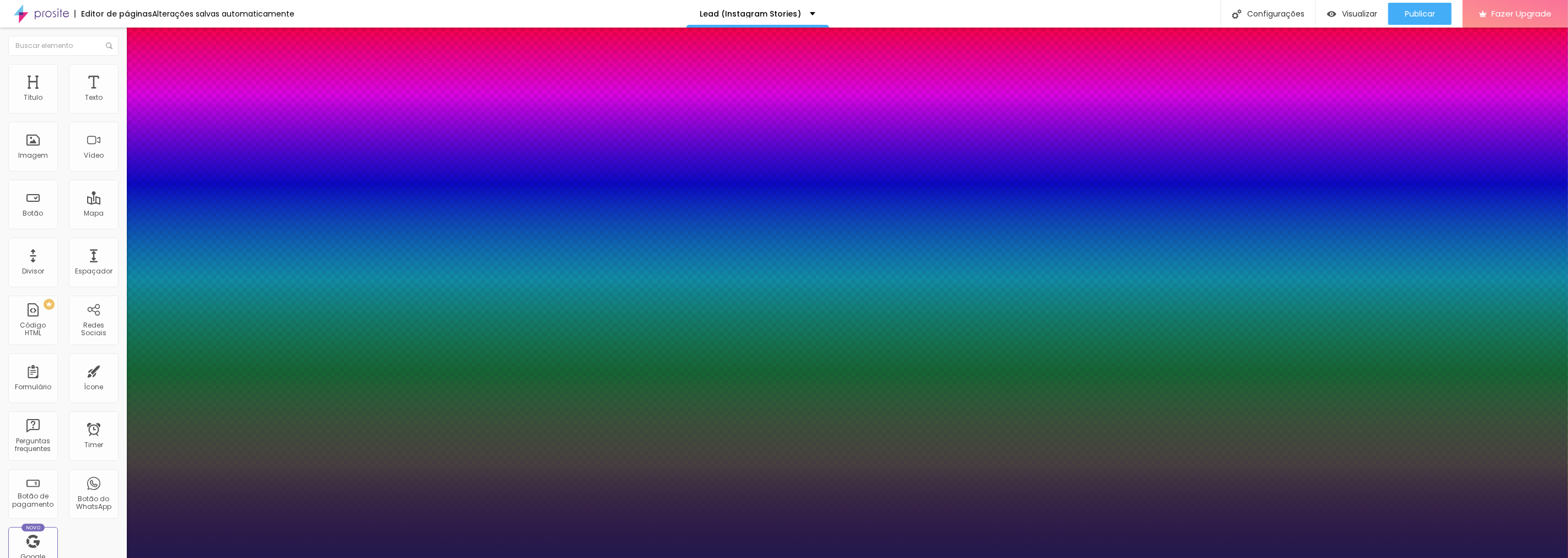
type input "1"
type input "23"
type input "1"
type input "25"
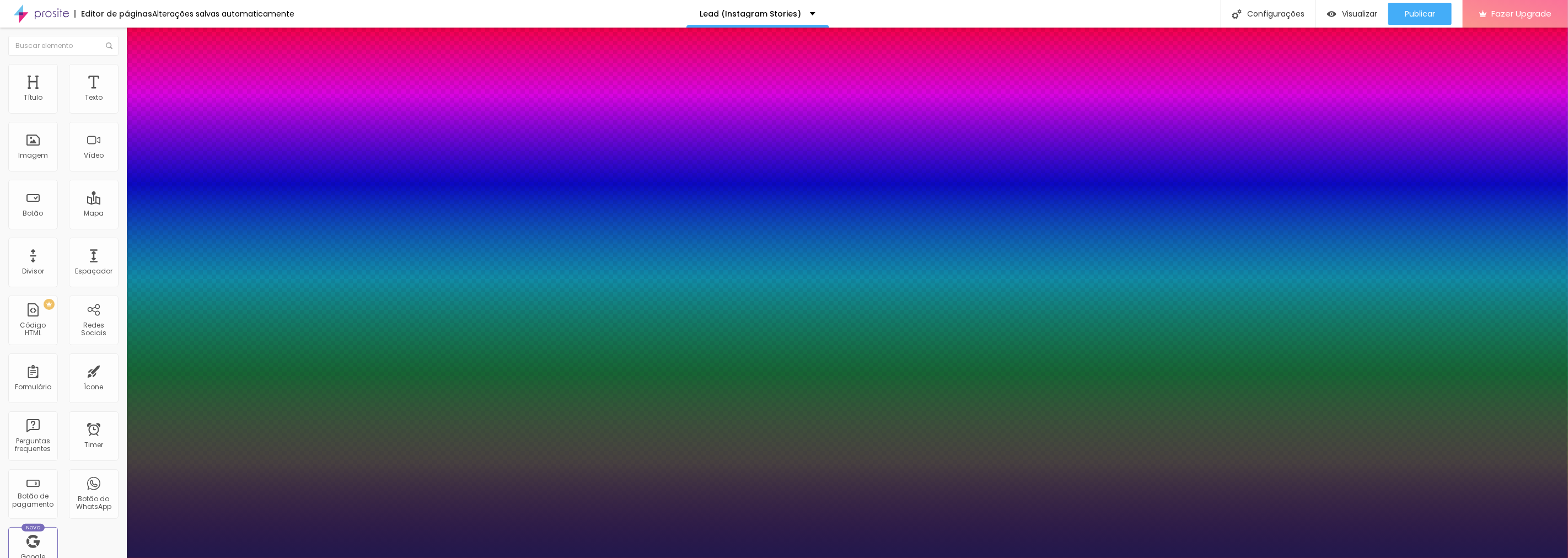
type input "25"
type input "1"
type input "26"
type input "1"
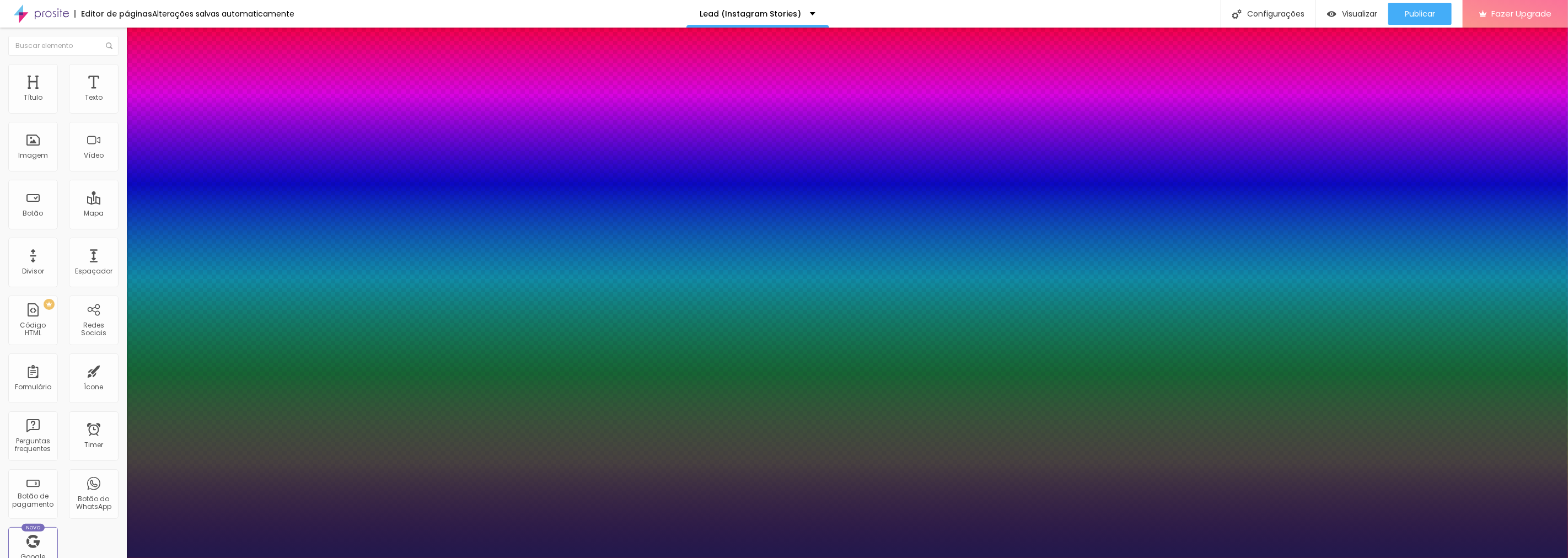
type input "28"
type input "1"
type input "32"
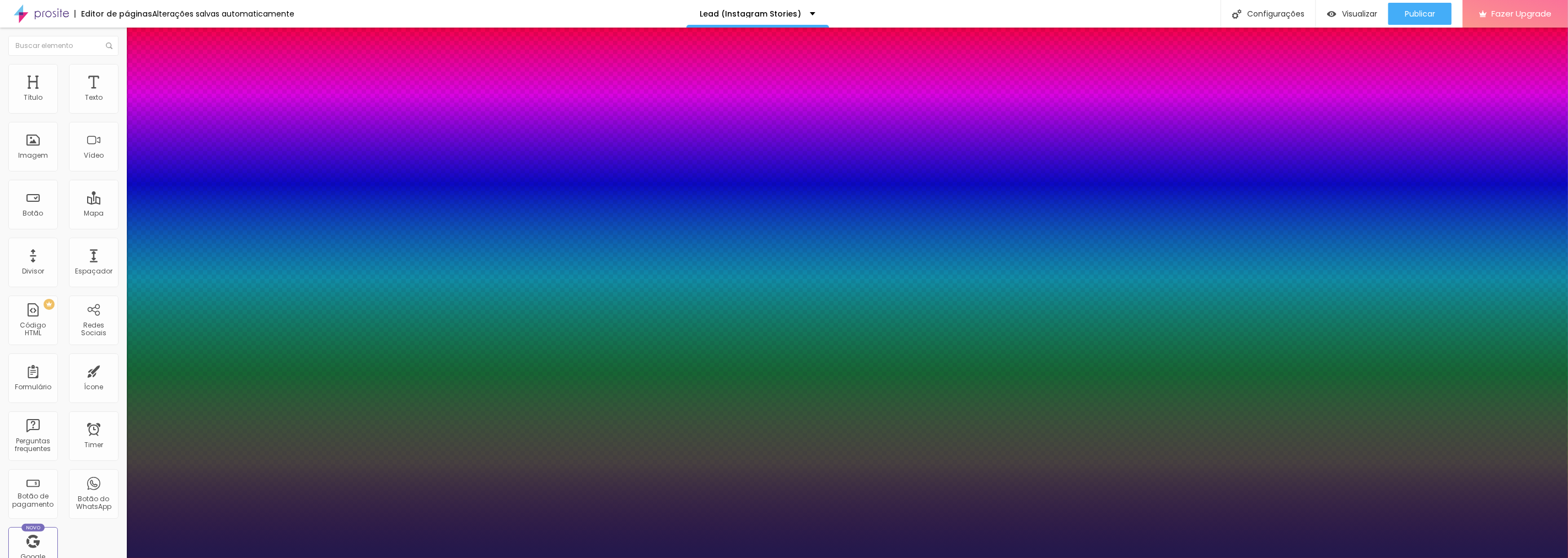
type input "1"
type input "33"
drag, startPoint x: 149, startPoint y: 187, endPoint x: 162, endPoint y: 187, distance: 13.0
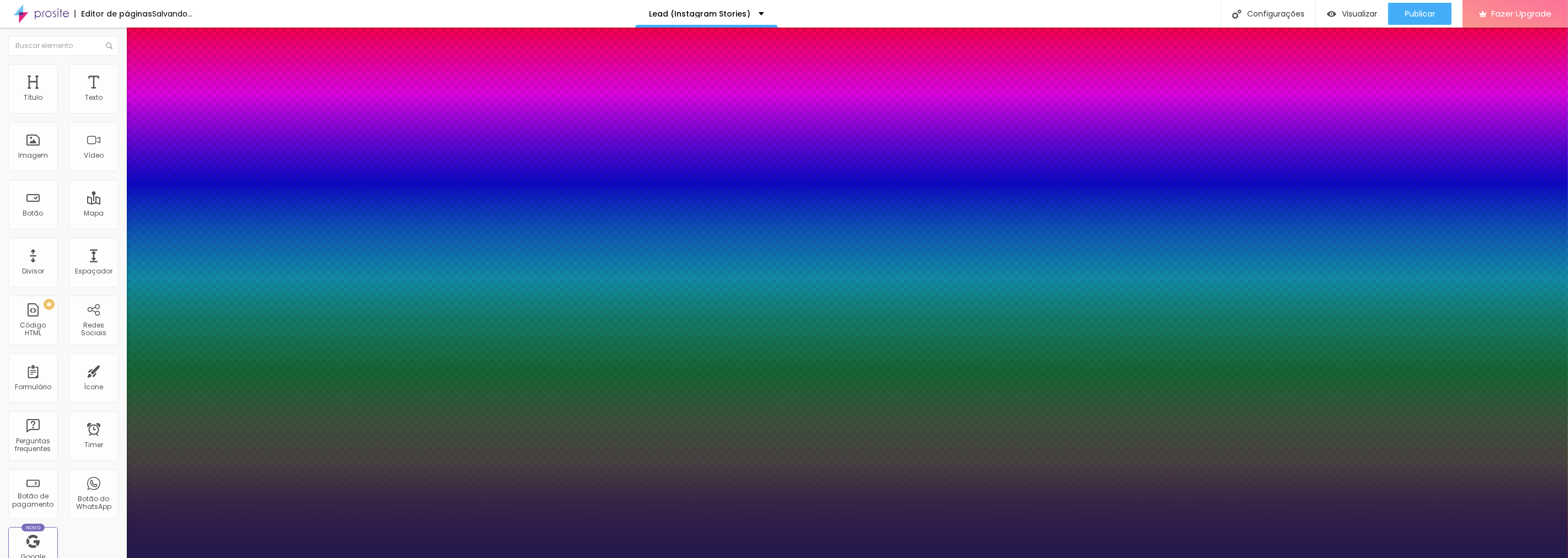
click at [610, 557] on div at bounding box center [784, 558] width 1568 height 0
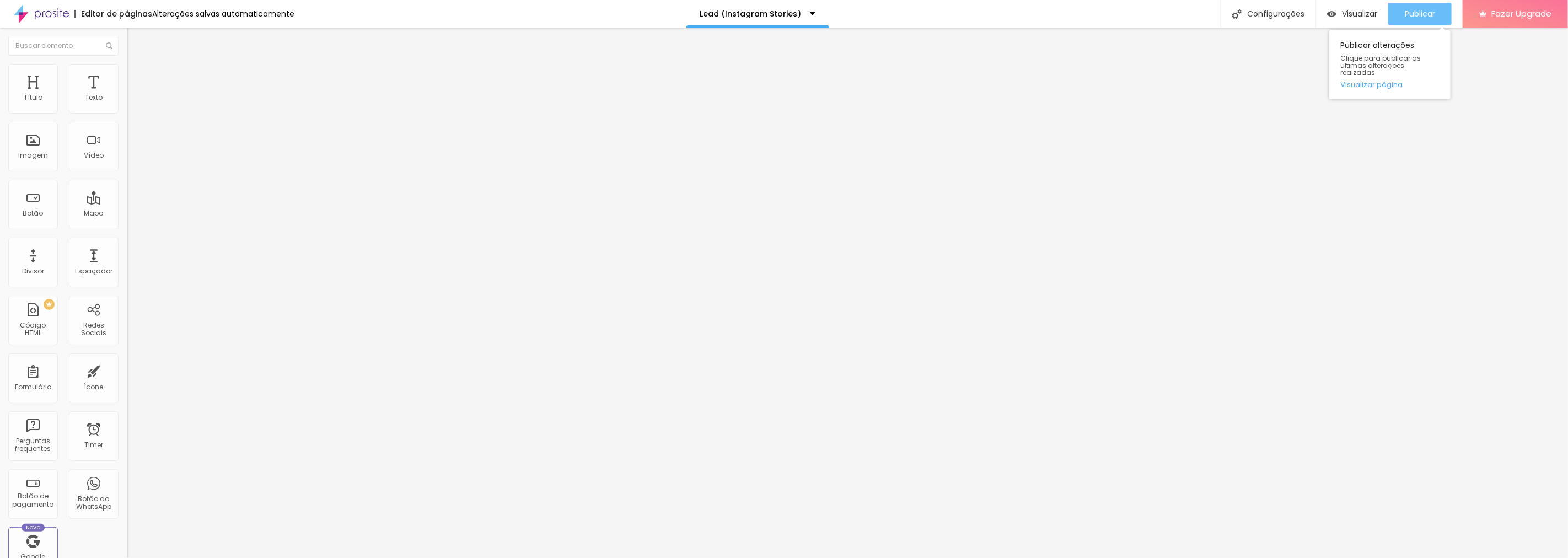
click at [1428, 17] on span "Publicar" at bounding box center [1419, 14] width 30 height 9
click at [1349, 11] on span "Visualizar" at bounding box center [1349, 14] width 35 height 9
click at [1430, 19] on div "Publicar" at bounding box center [1419, 14] width 30 height 22
